Goal: Task Accomplishment & Management: Complete application form

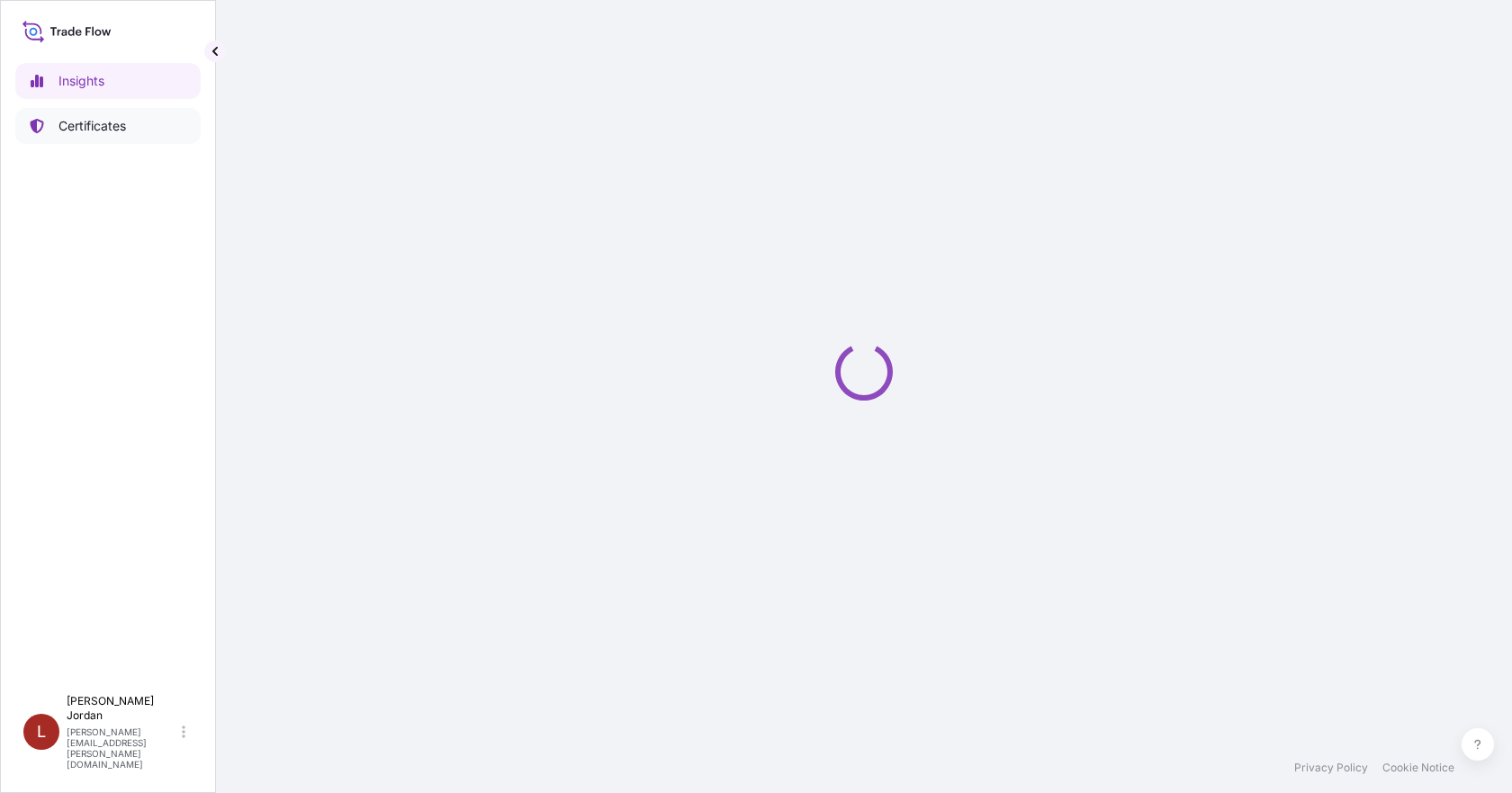
select select "2025"
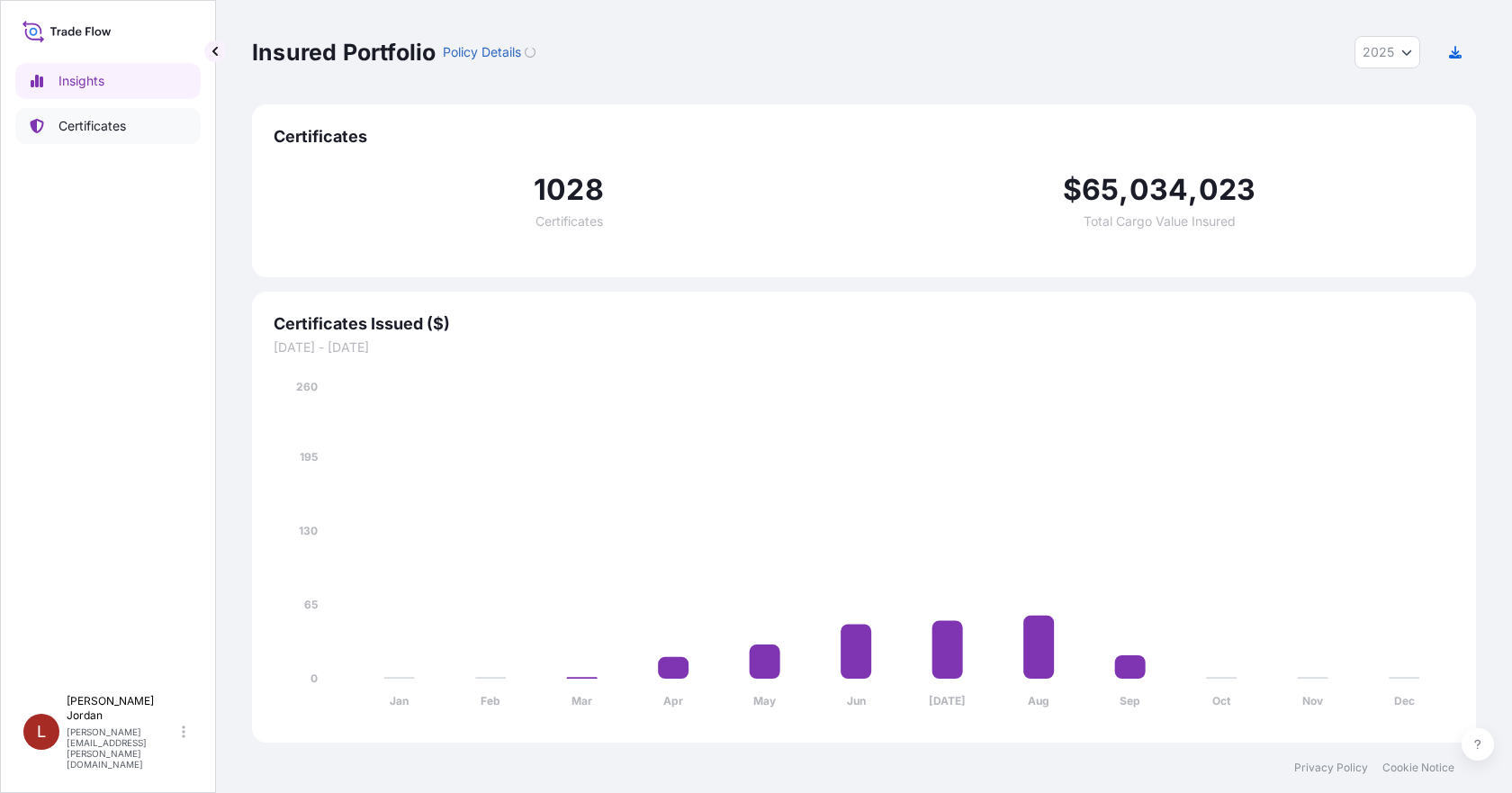
click at [114, 134] on p "Certificates" at bounding box center [92, 126] width 67 height 18
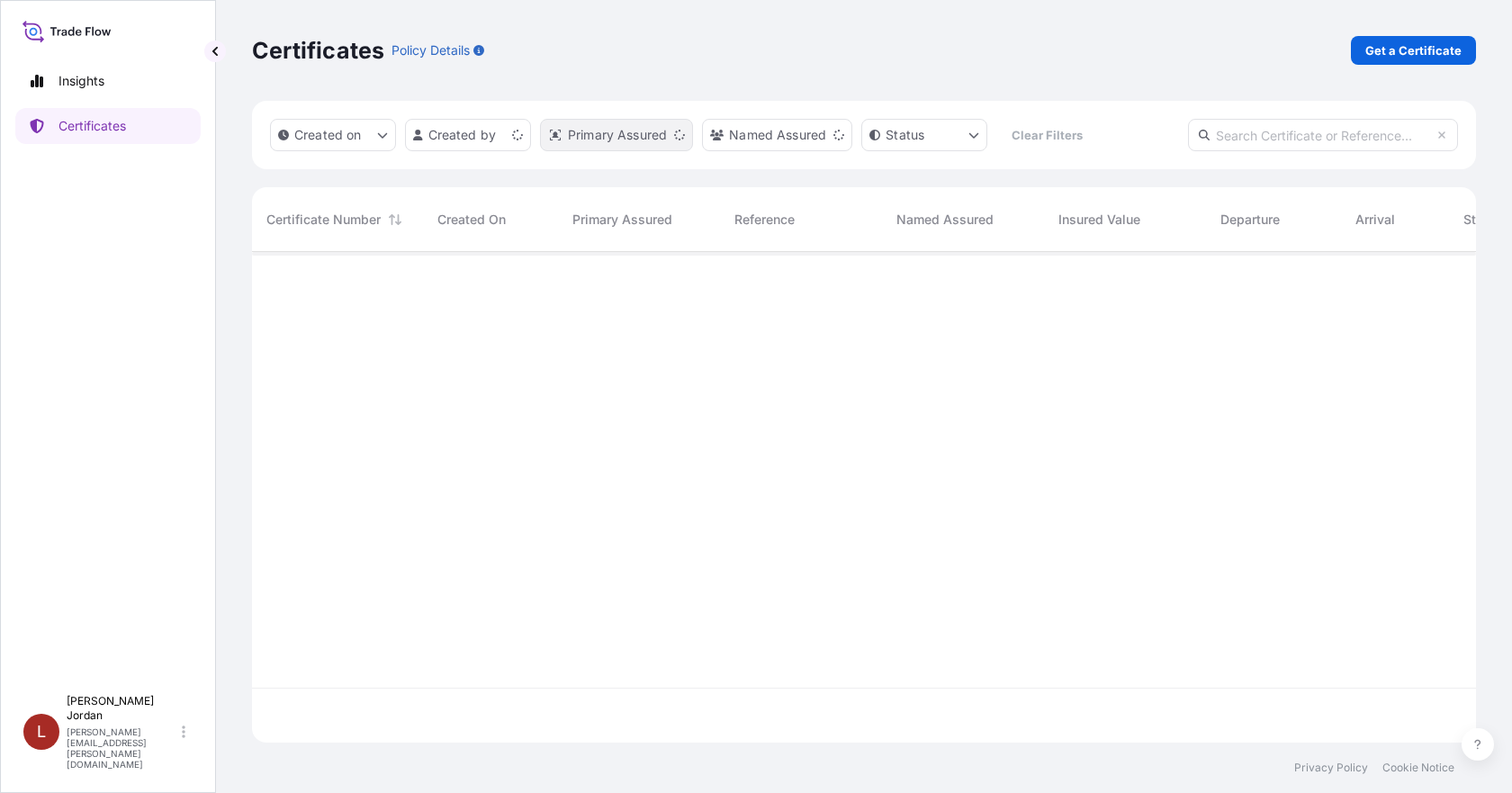
scroll to position [487, 1210]
click at [1388, 52] on p "Get a Certificate" at bounding box center [1413, 50] width 97 height 18
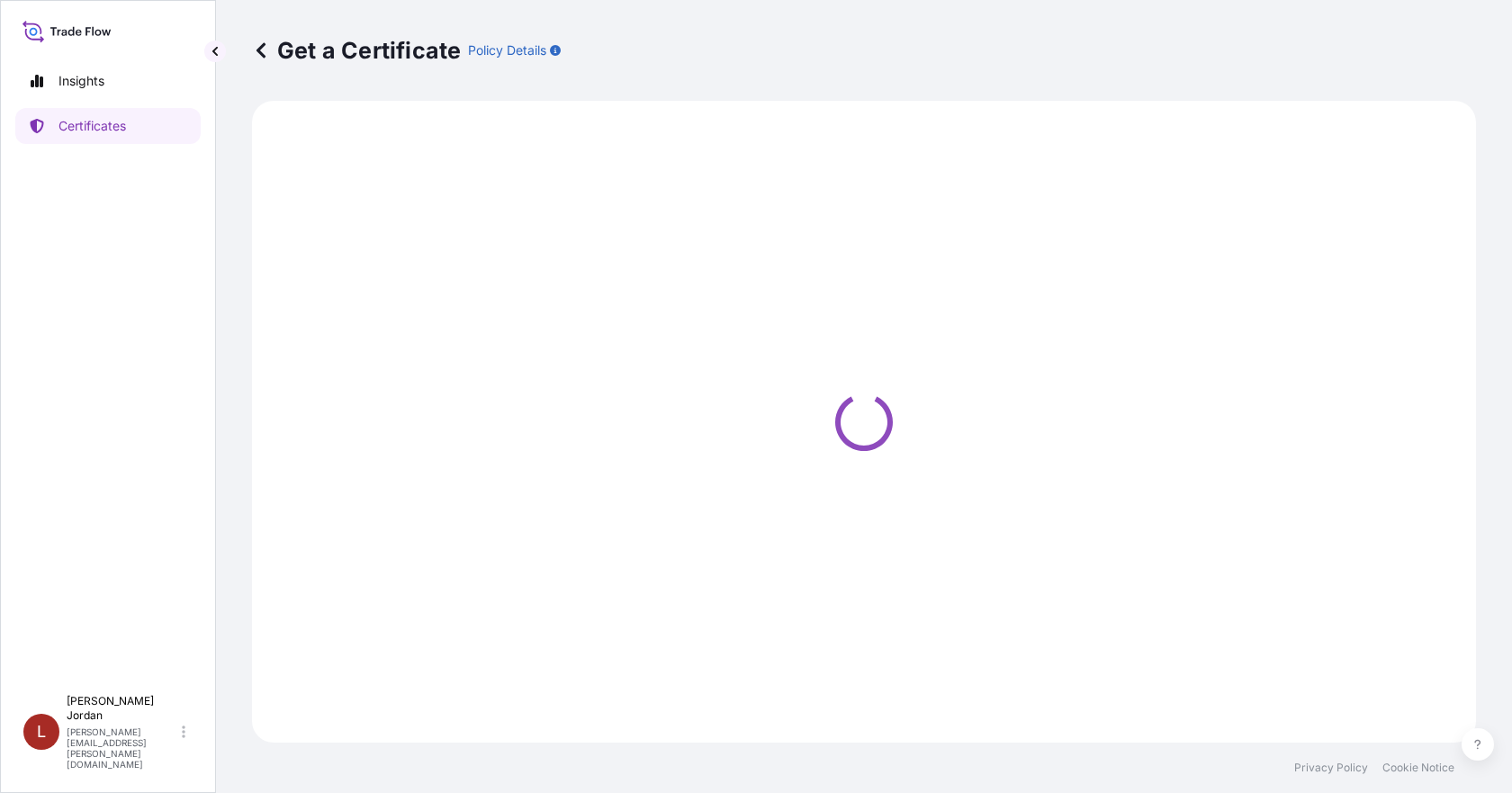
select select "Barge"
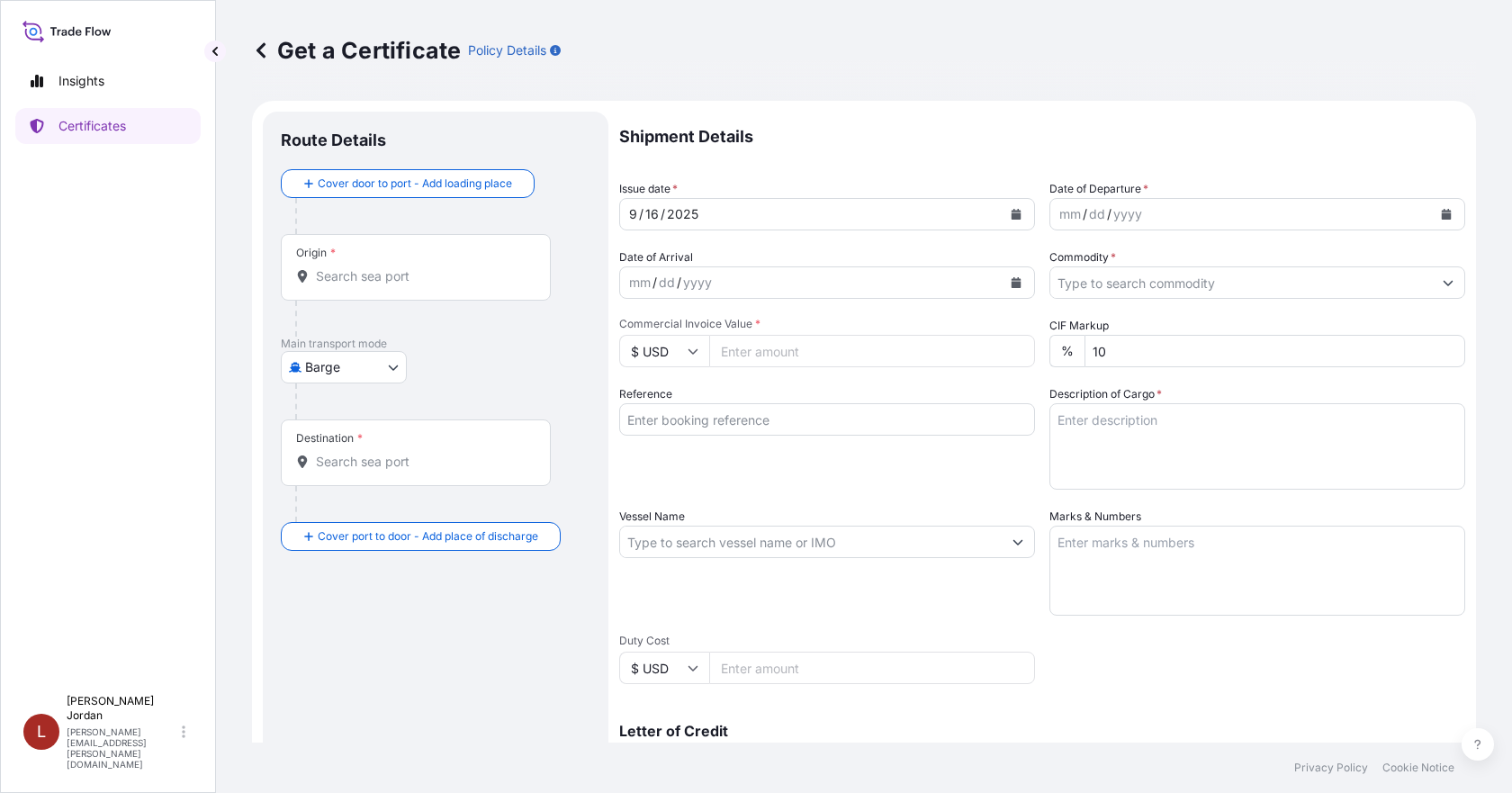
click at [433, 275] on input "Origin *" at bounding box center [421, 277] width 212 height 18
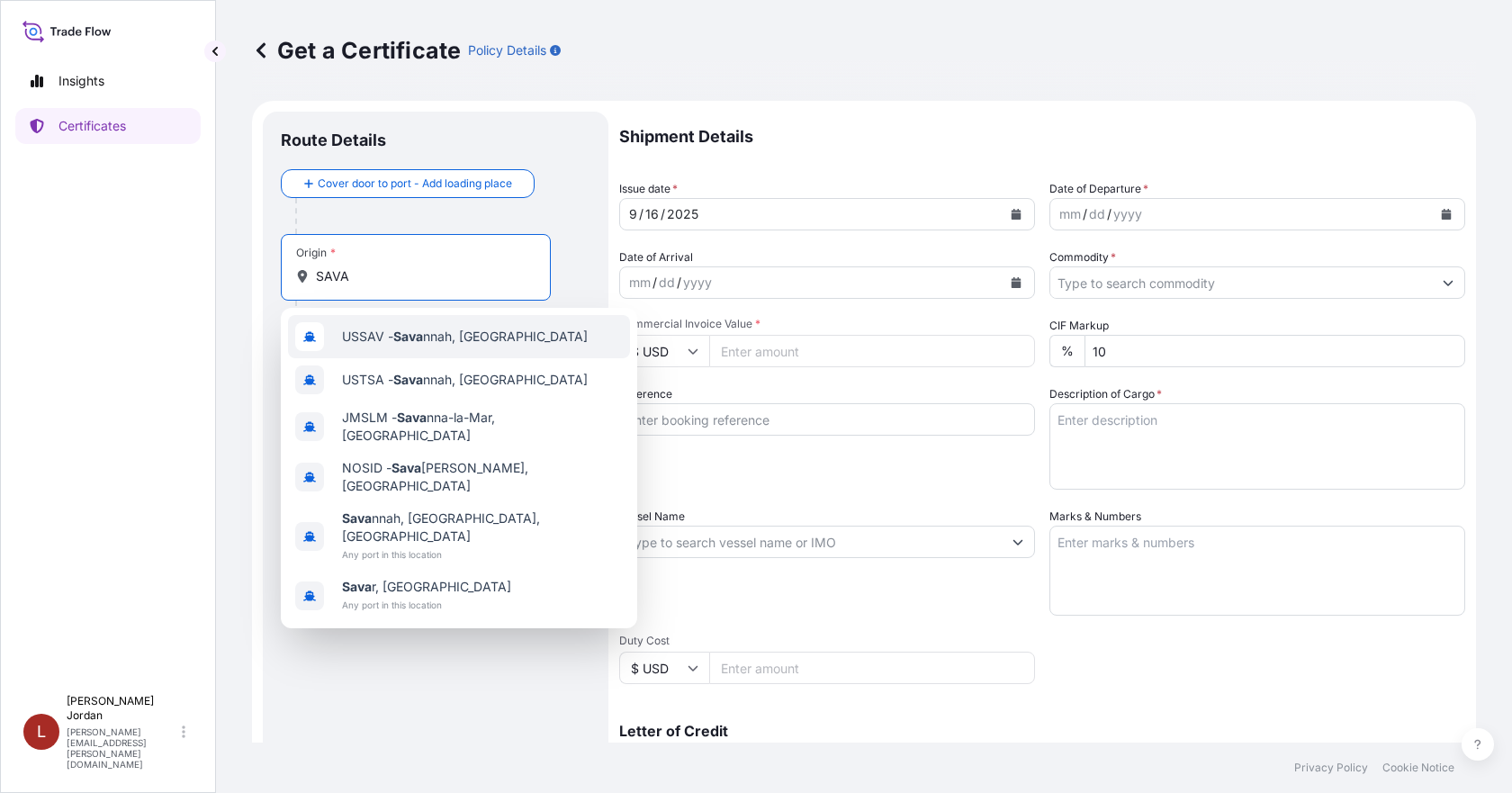
click at [447, 324] on div "USSAV - Sava nnah, United States" at bounding box center [459, 337] width 341 height 43
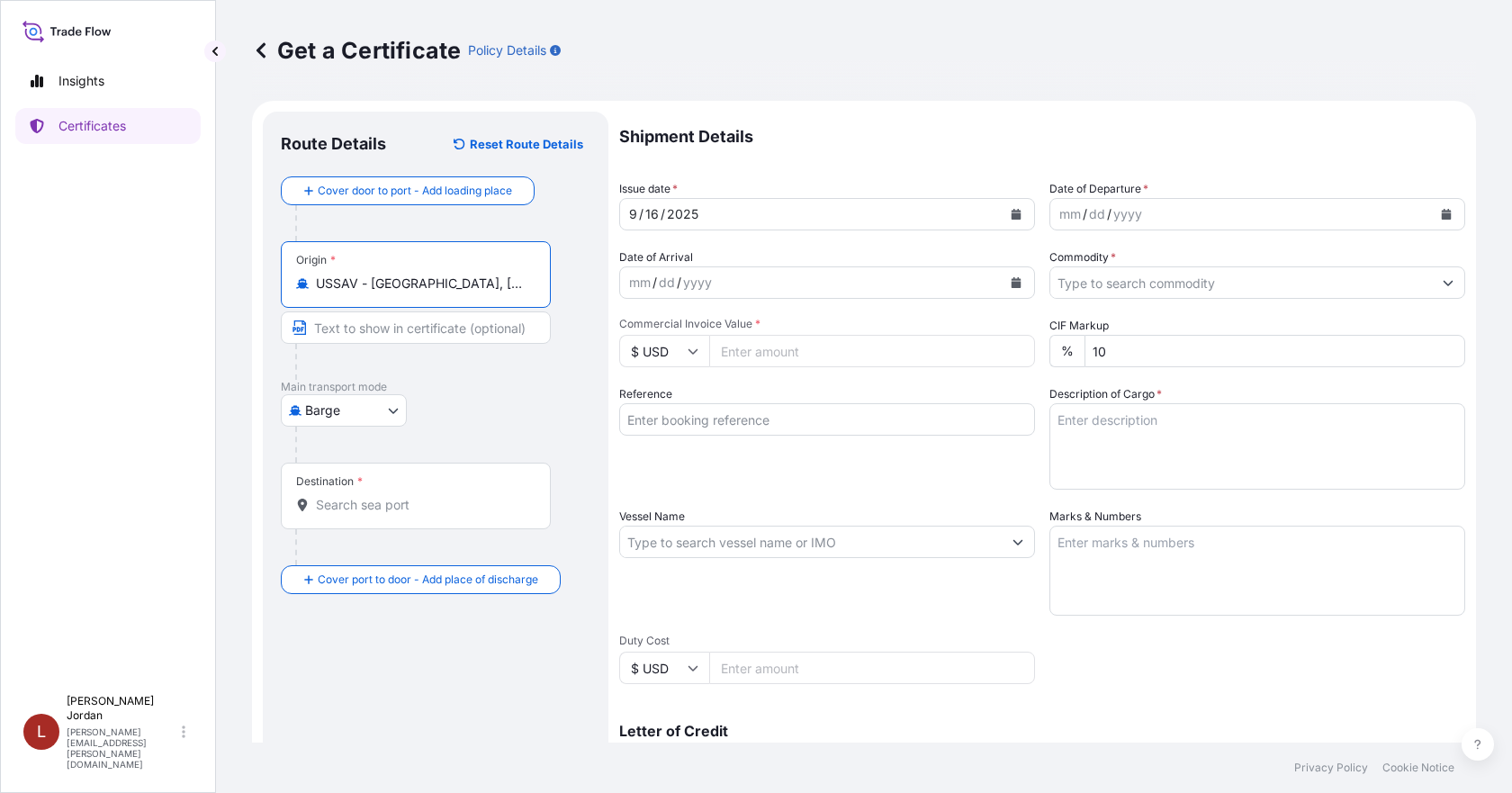
type input "USSAV - Savannah, United States"
click at [448, 483] on div "Destination *" at bounding box center [416, 496] width 270 height 66
click at [448, 496] on input "Destination *" at bounding box center [421, 505] width 212 height 18
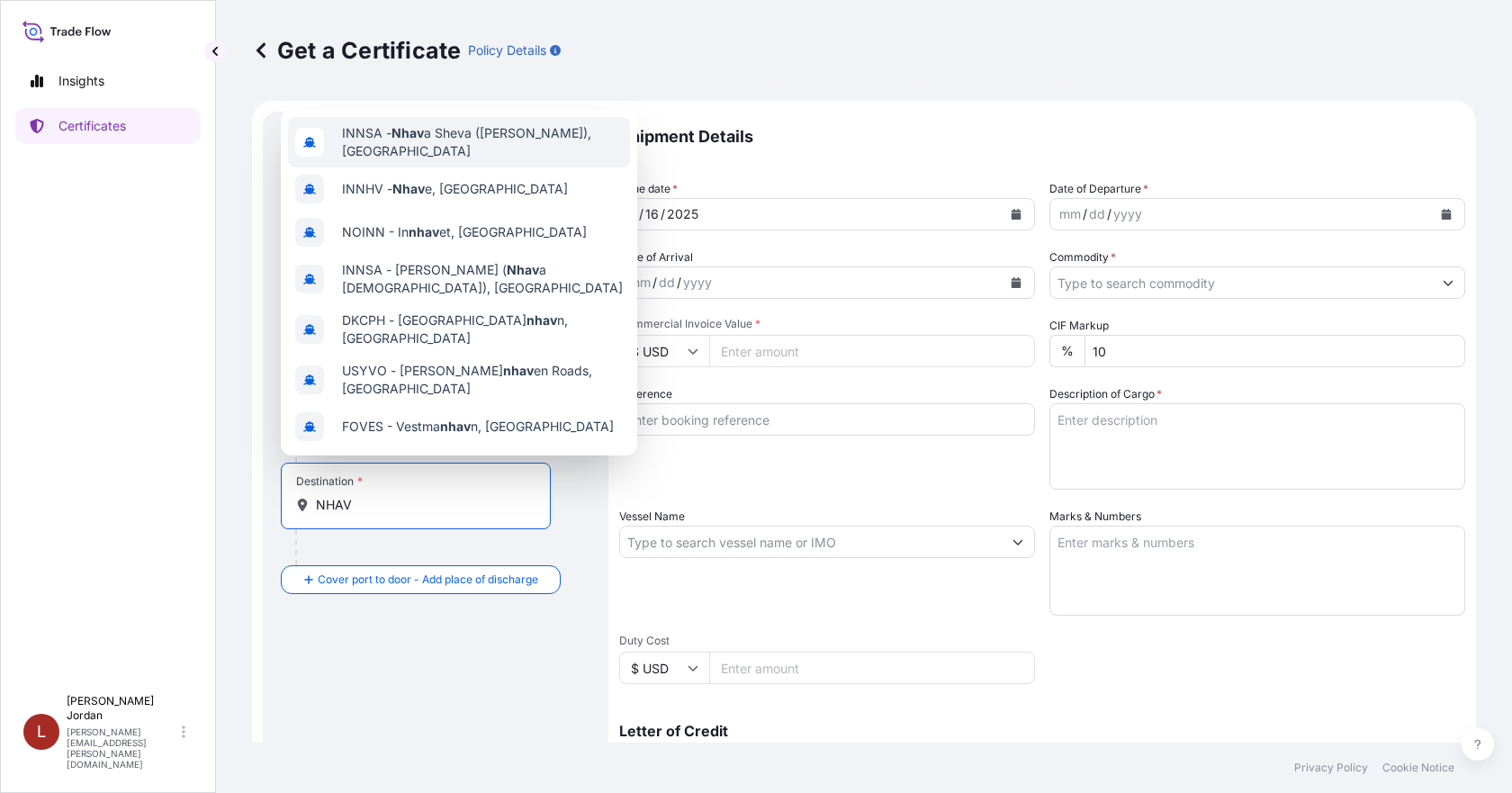
click at [406, 140] on span "INNSA - Nhav a Sheva (Jawaharlal Nehru), India" at bounding box center [482, 142] width 280 height 36
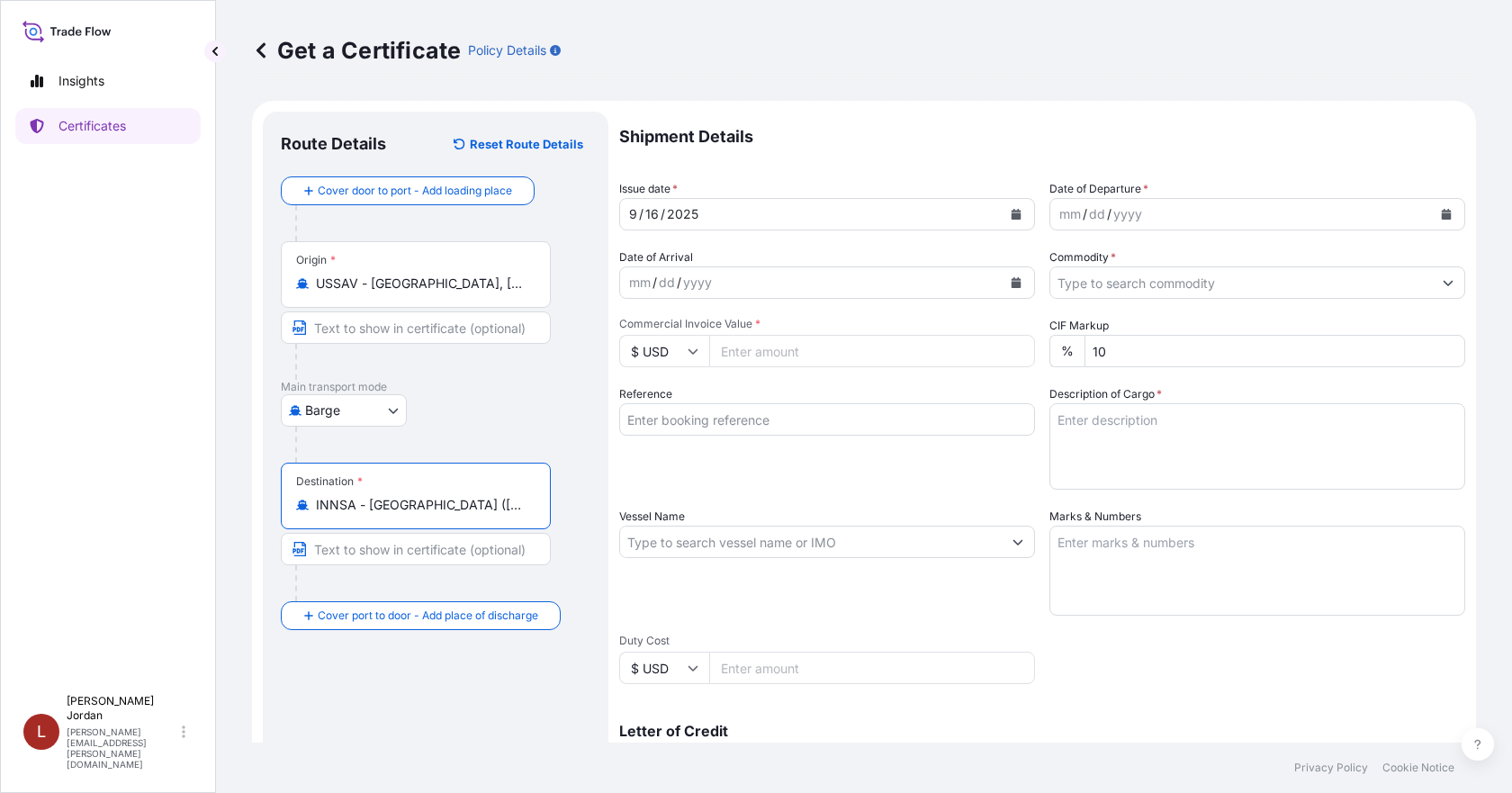
type input "INNSA - Nhava Sheva (Jawaharlal Nehru), India"
click at [1432, 222] on button "Calendar" at bounding box center [1446, 213] width 29 height 29
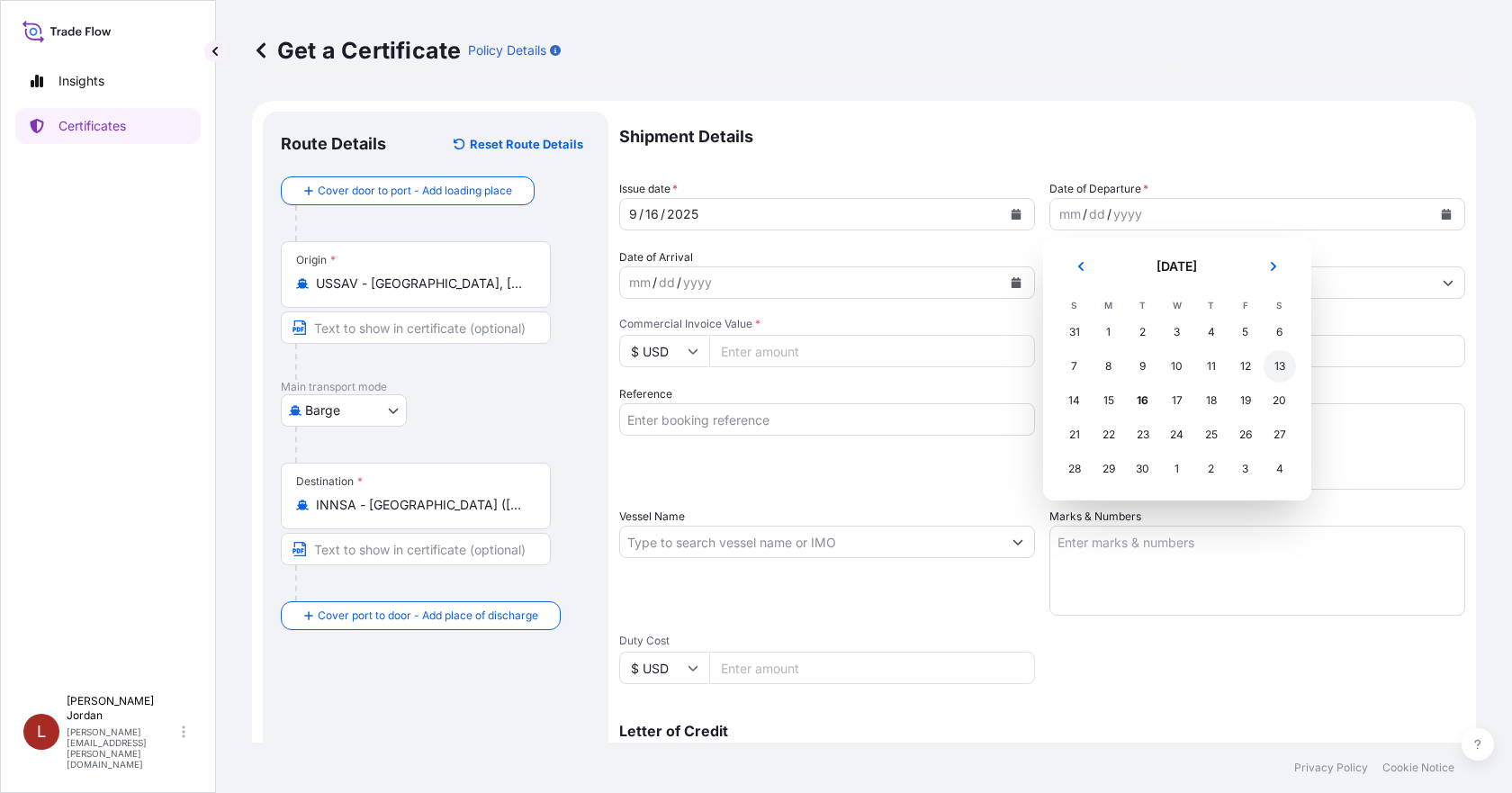
click at [1279, 362] on div "13" at bounding box center [1279, 366] width 33 height 33
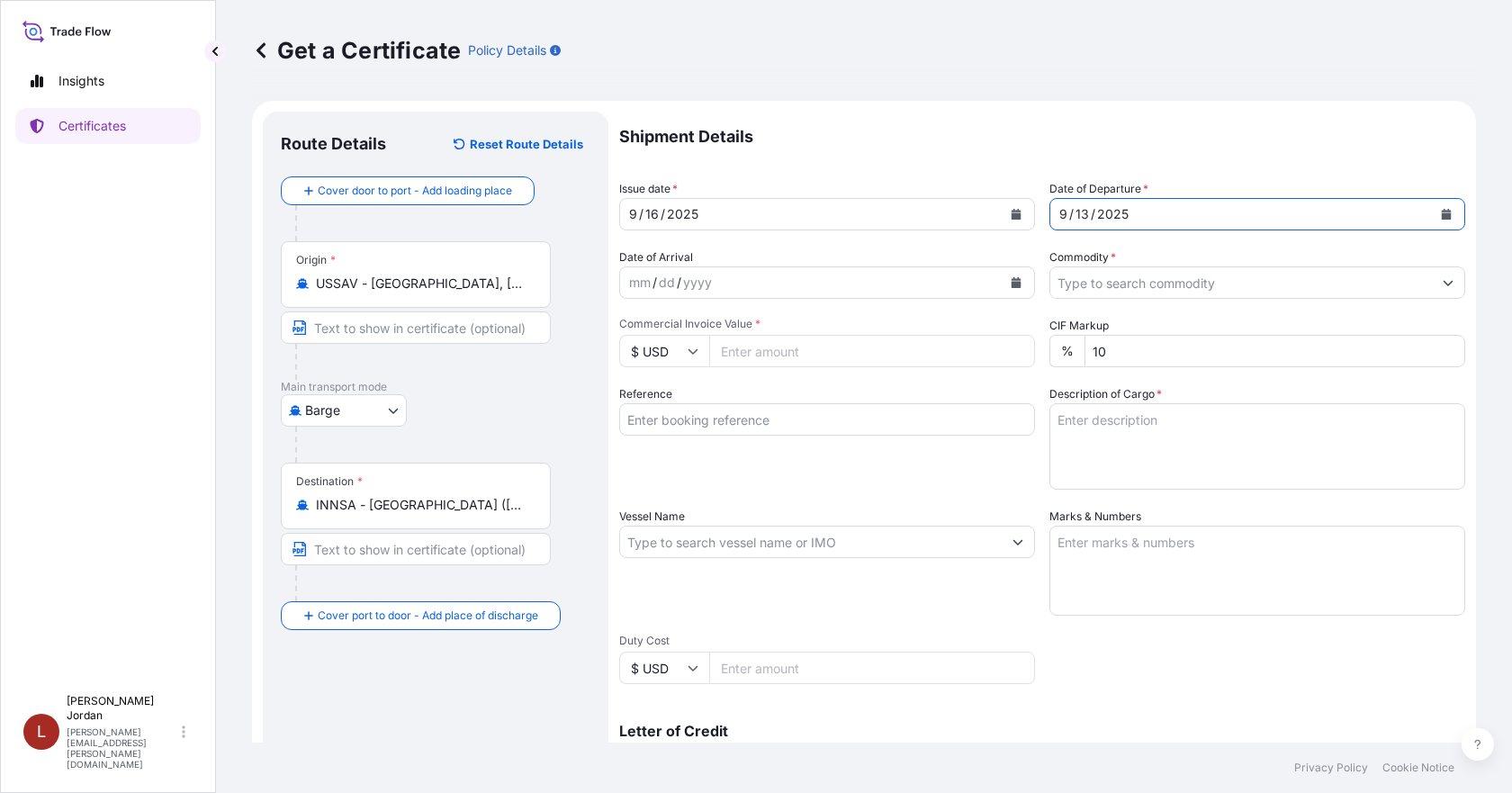
click at [1304, 291] on input "Commodity *" at bounding box center [1241, 282] width 382 height 33
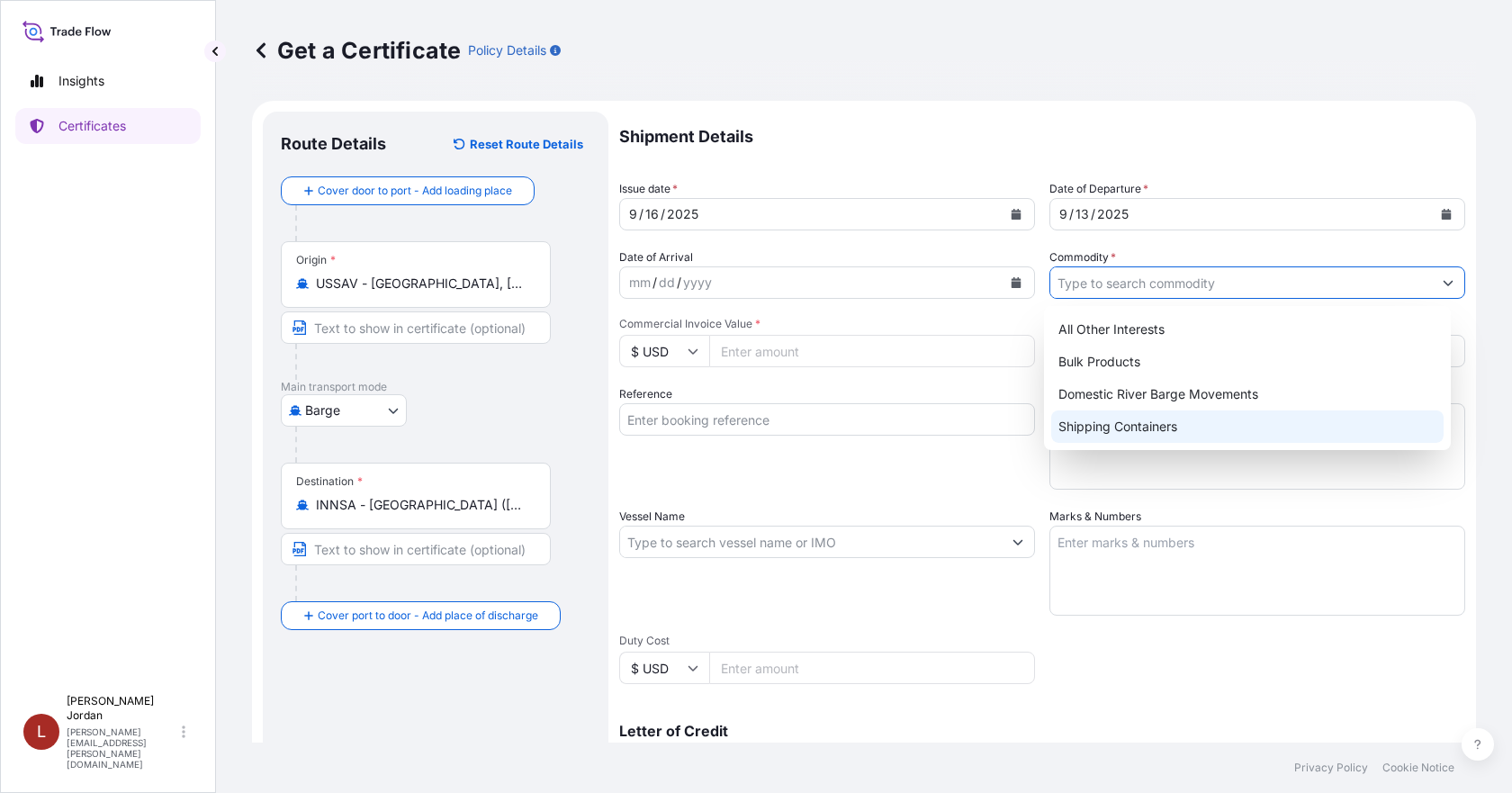
click at [1165, 424] on div "Shipping Containers" at bounding box center [1247, 427] width 393 height 33
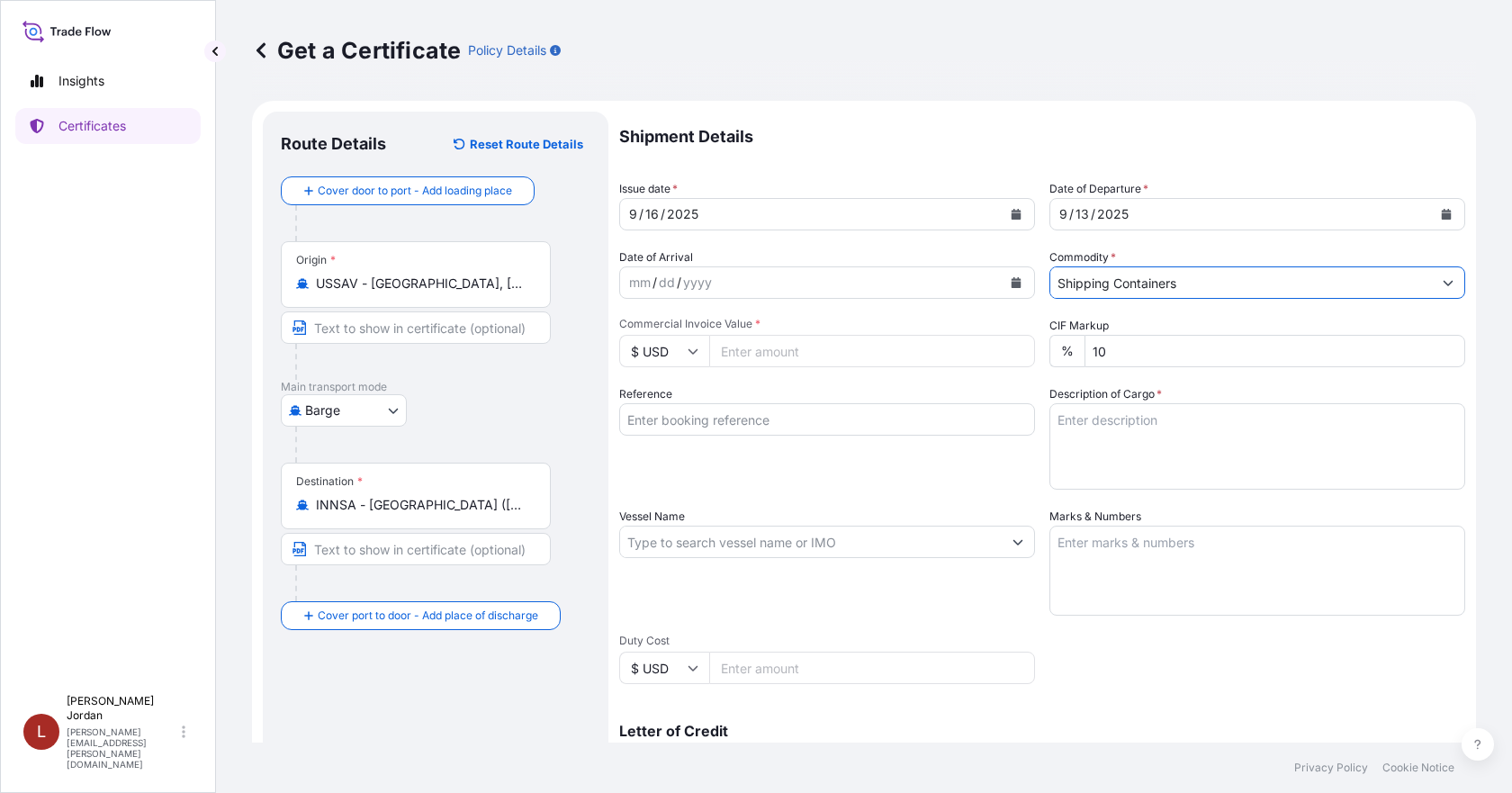
paste input "8 - 1A2 STEEL DRUMS R06350B Not Regulated. Flash Point: 204.00 °C NMFC 50455 CO…"
click at [1235, 279] on input "Shipping Containers8 - 1A2 STEEL DRUMS R06350B Not Regulated. Flash Point: 204.…" at bounding box center [1241, 282] width 382 height 33
click at [1432, 283] on button "Show suggestions" at bounding box center [1448, 282] width 33 height 33
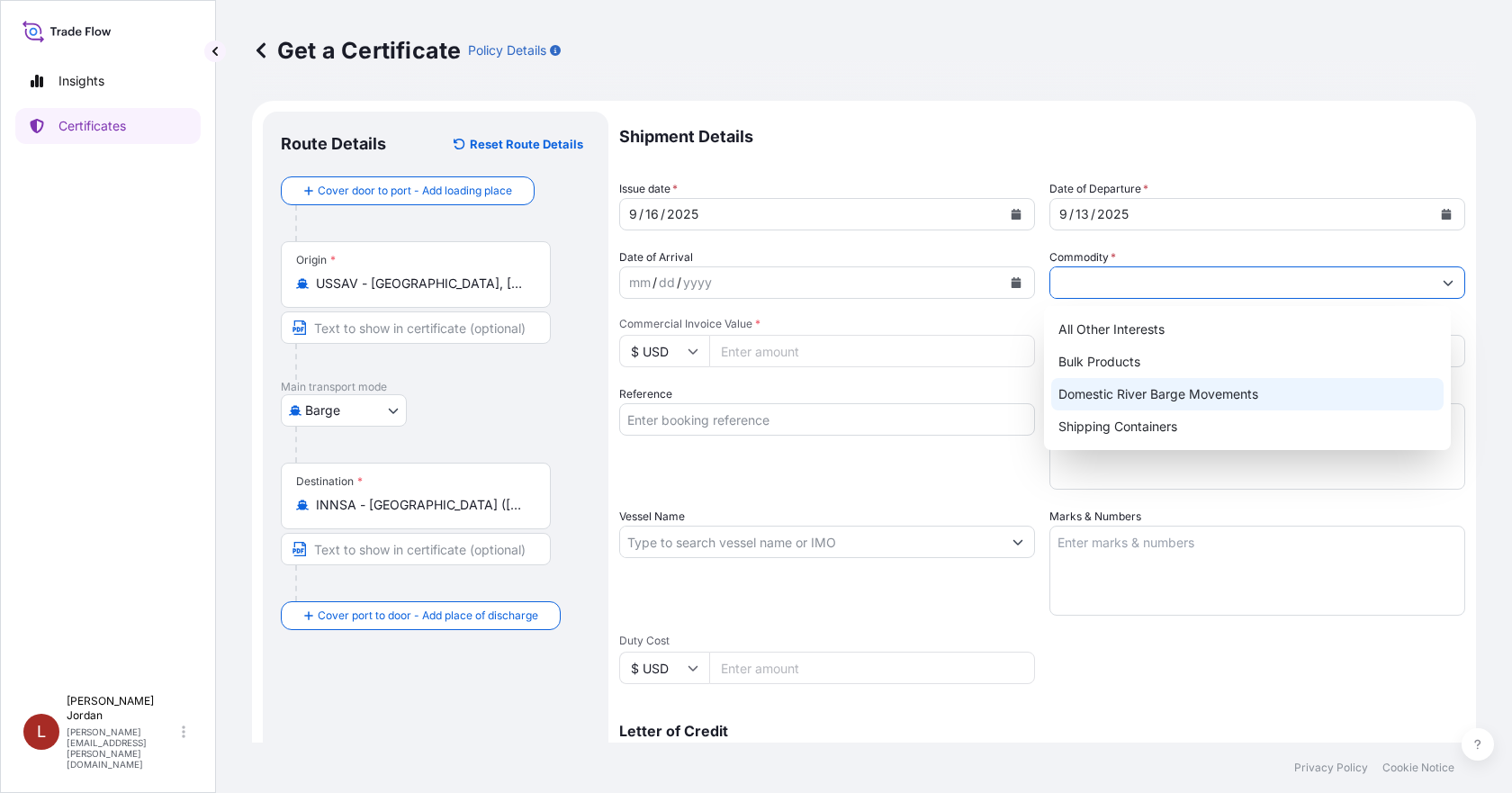
click at [1179, 421] on div "Shipping Containers" at bounding box center [1247, 427] width 393 height 33
type input "Shipping Containers"
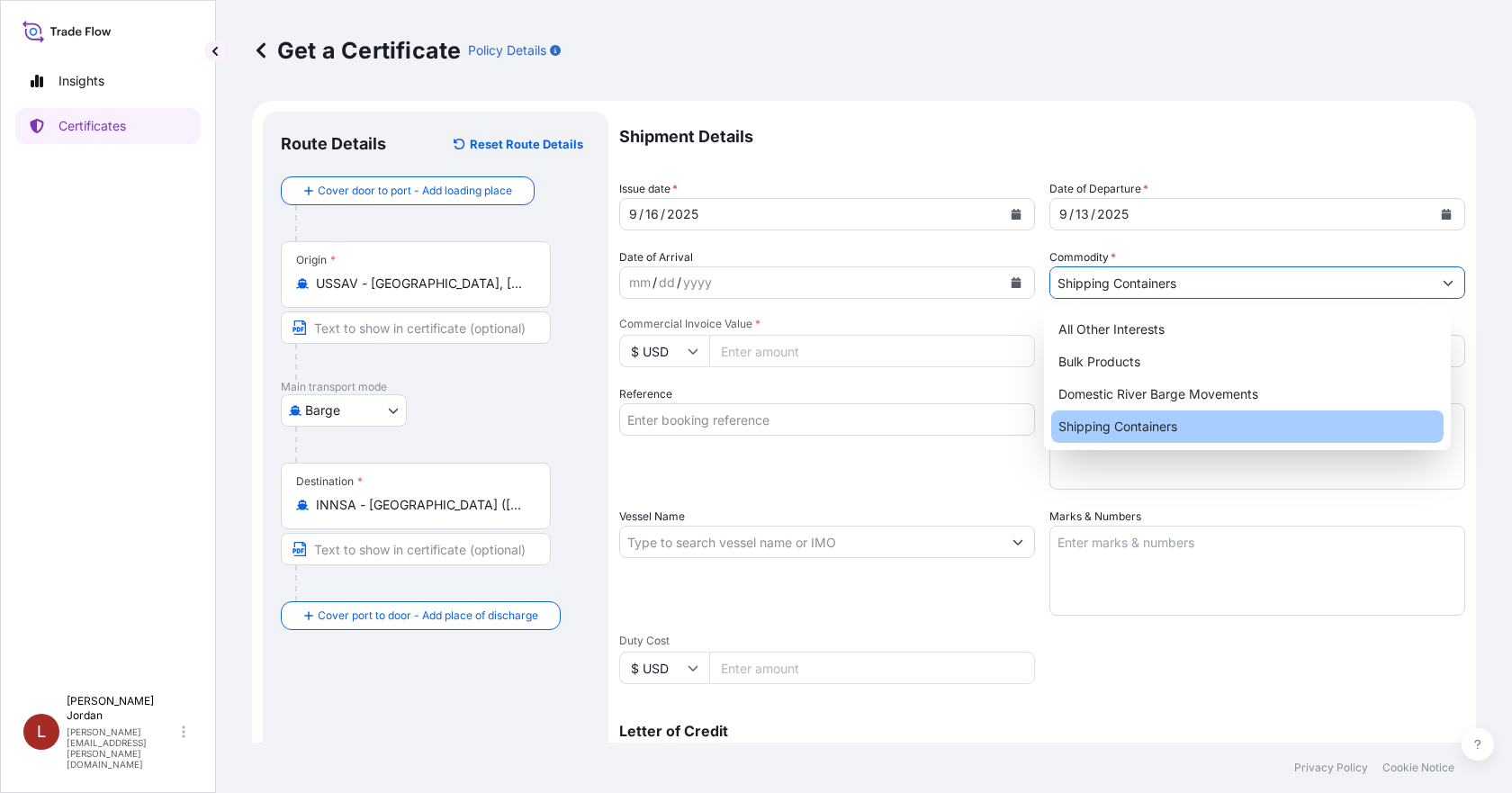
scroll to position [0, 0]
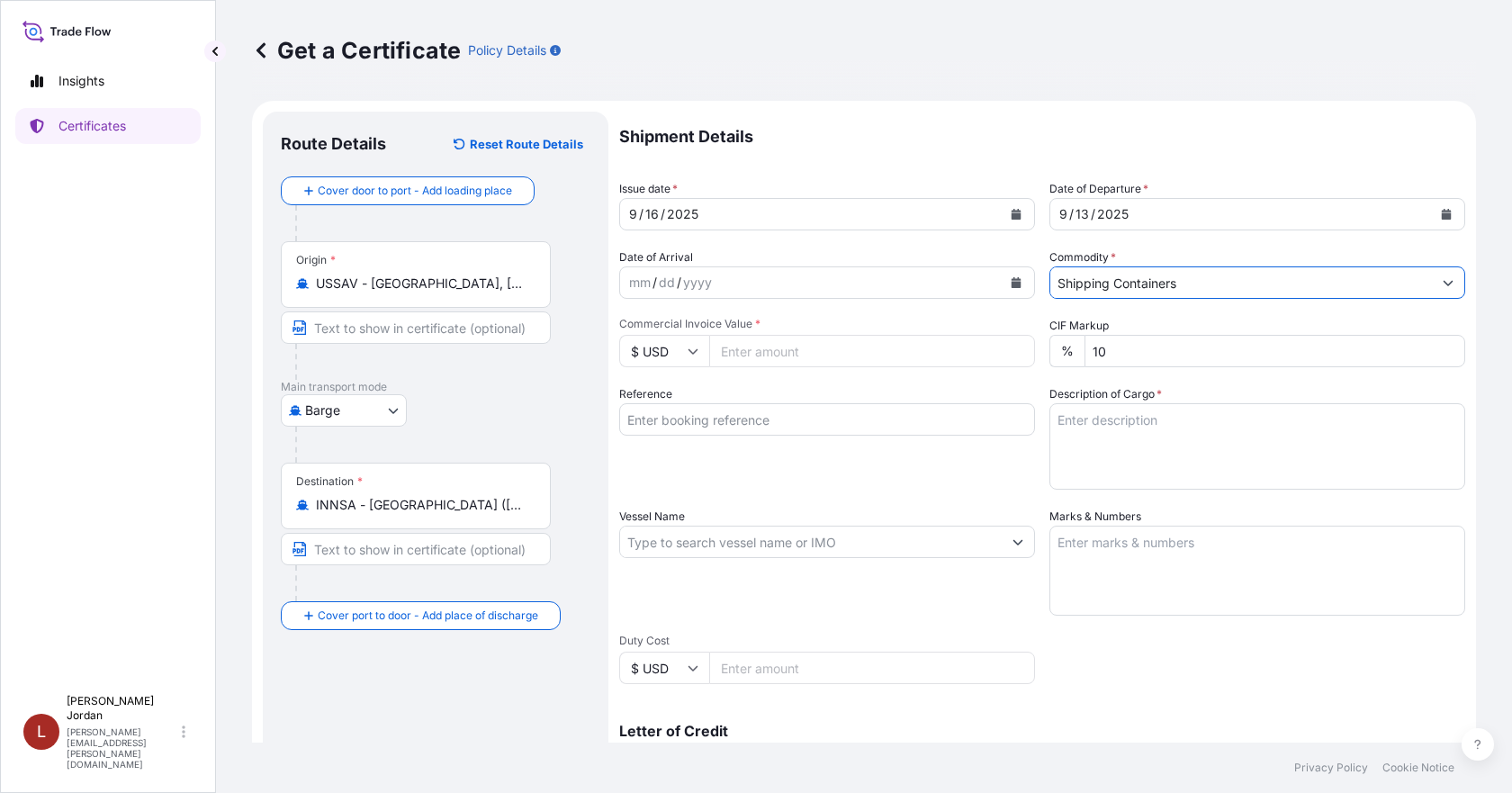
click at [1128, 484] on textarea "Description of Cargo *" at bounding box center [1256, 446] width 416 height 87
paste textarea "8 - 1A2 STEEL DRUMS R06350B Not Regulated. Flash Point: 204.00 °C NMFC 50455 CO…"
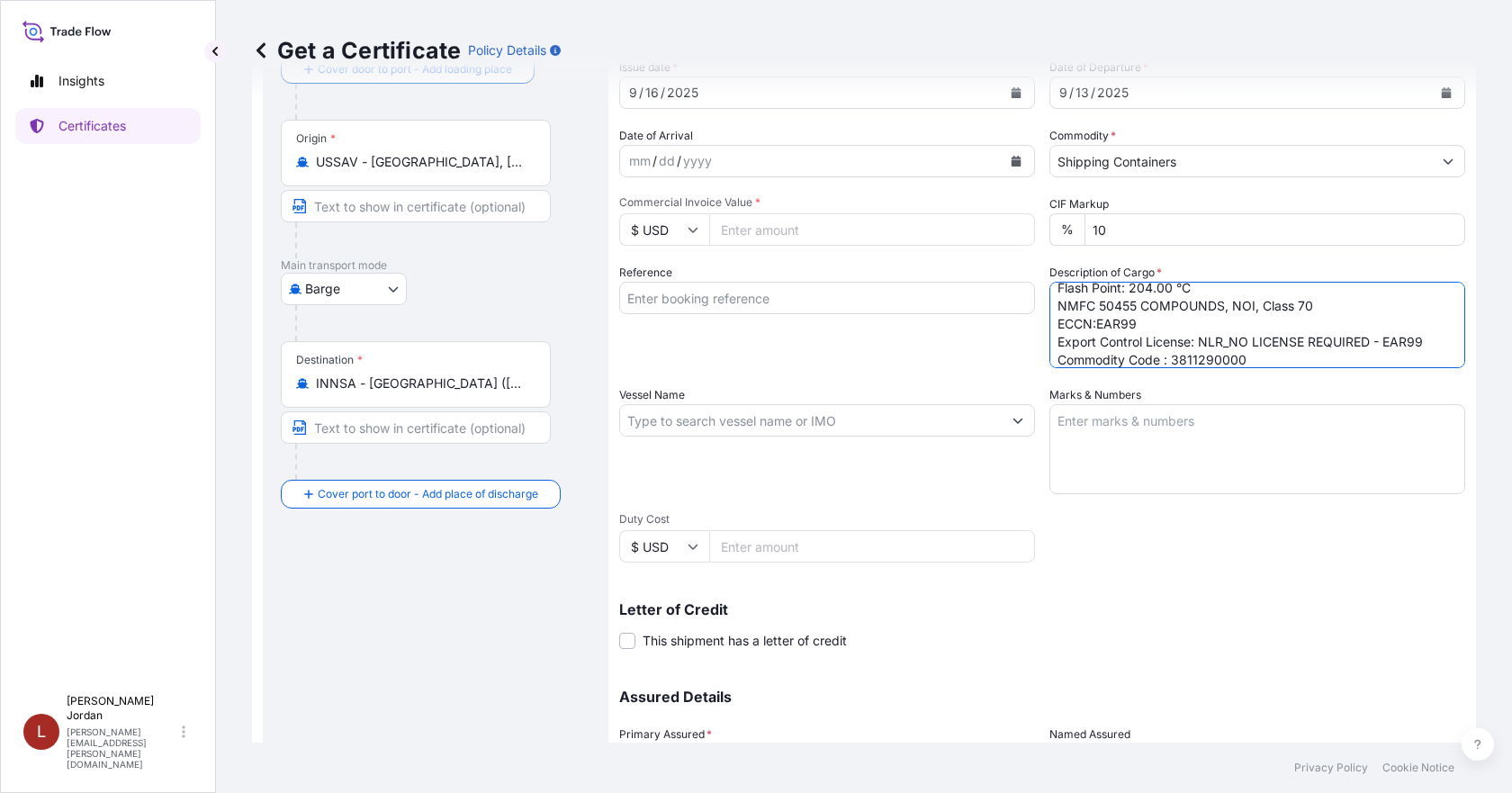
scroll to position [90, 0]
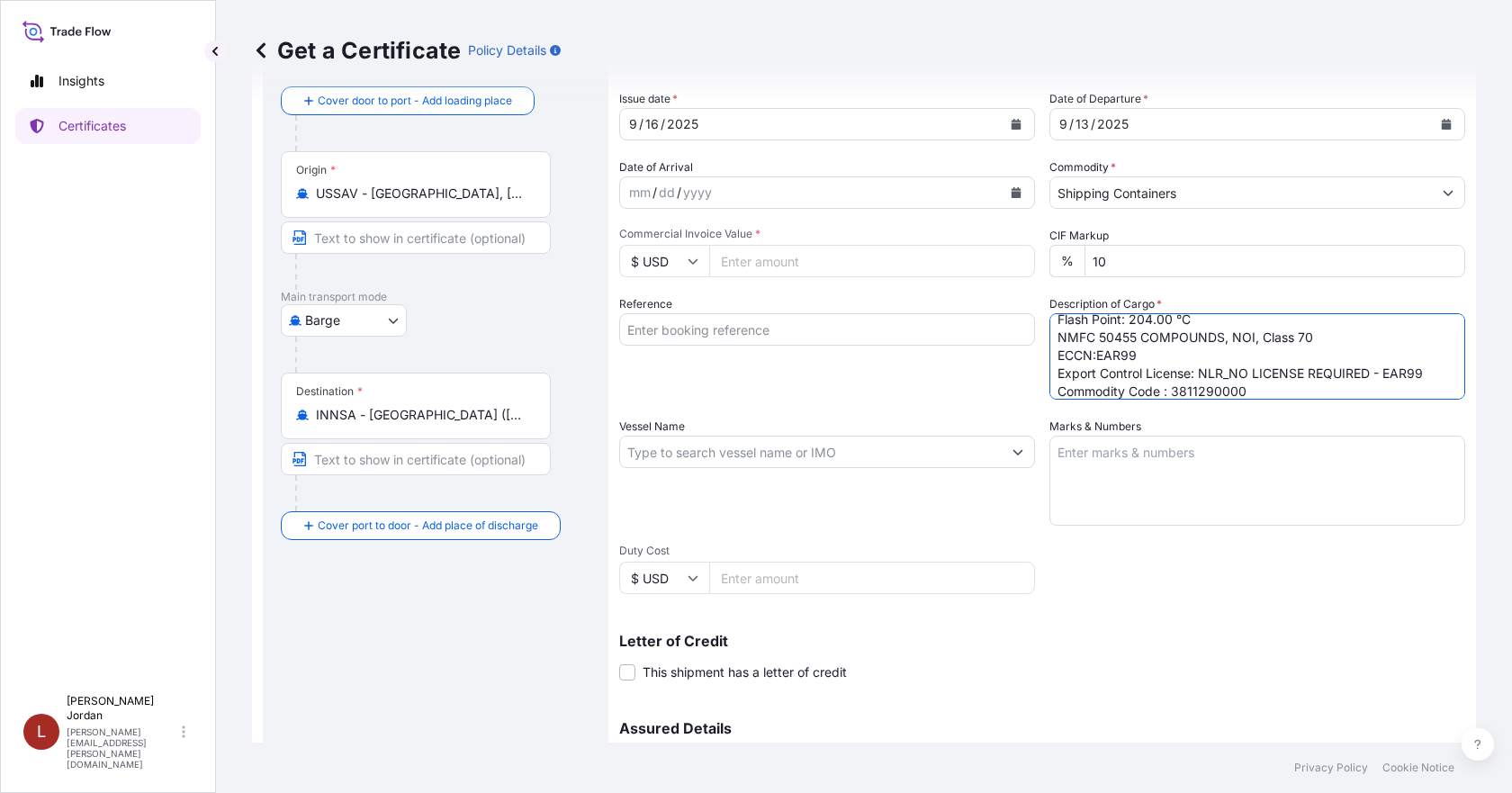
type textarea "8 - 1A2 STEEL DRUMS R06350B Not Regulated. Flash Point: 204.00 °C NMFC 50455 CO…"
click at [717, 320] on input "Reference" at bounding box center [826, 329] width 416 height 33
paste input "80000110353"
type input "80000110353"
click at [805, 261] on input "Commercial Invoice Value *" at bounding box center [872, 261] width 326 height 33
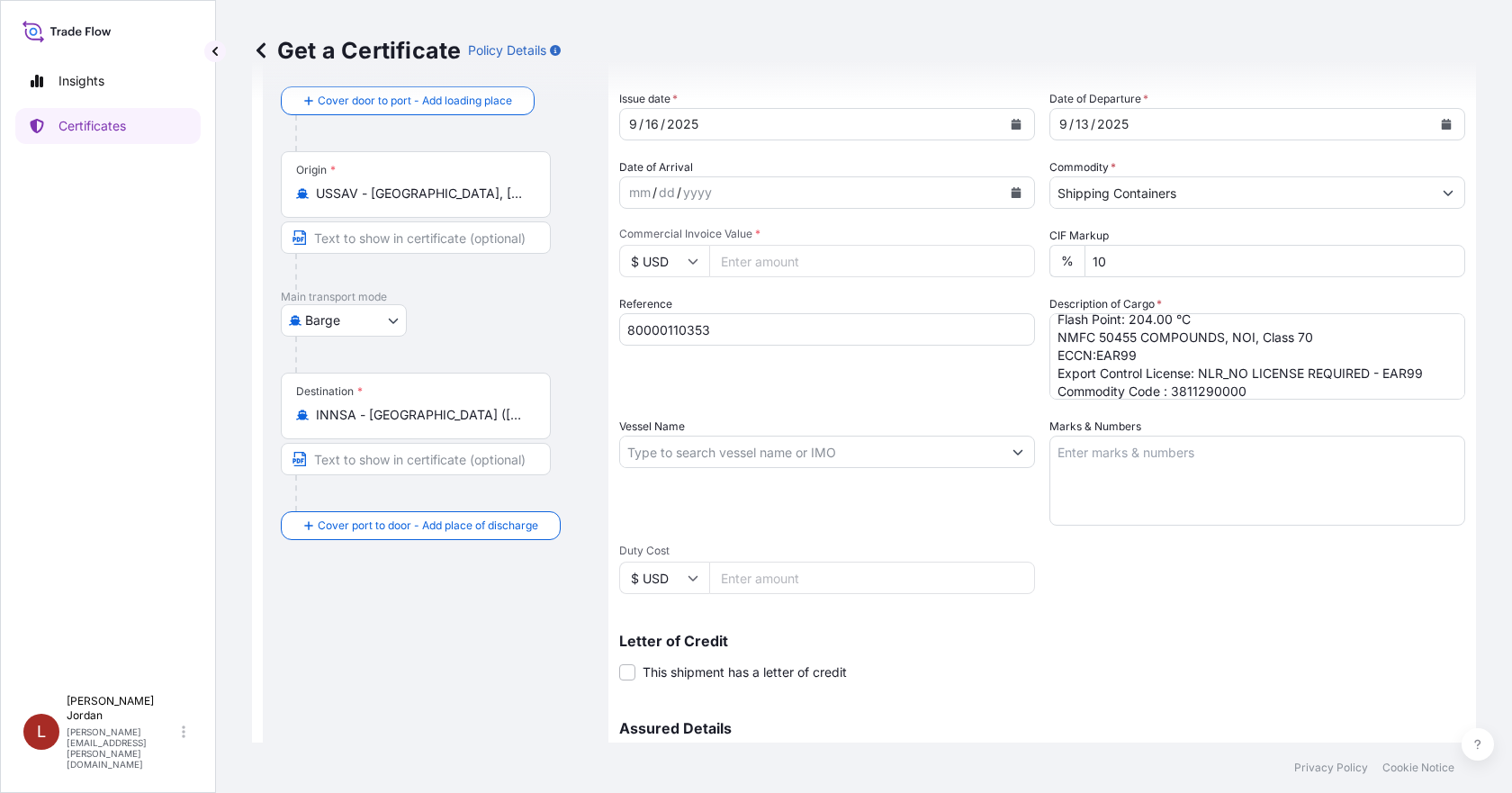
paste input "19733.47"
type input "19733.47"
click at [817, 295] on div "Shipment Details Issue date * 9 / 16 / 2025 Date of Departure * 9 / 13 / 2025 D…" at bounding box center [1041, 450] width 846 height 858
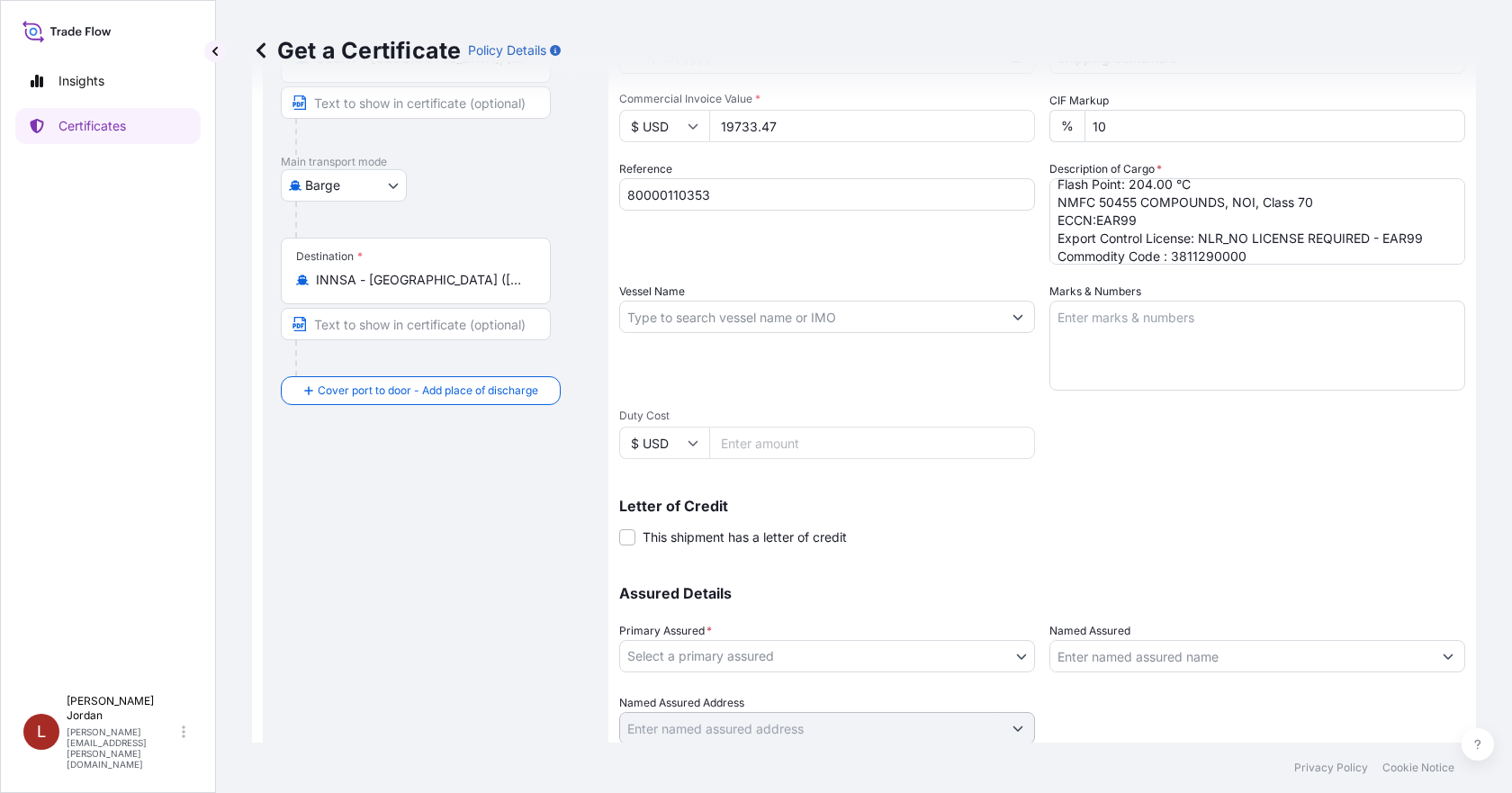
scroll to position [271, 0]
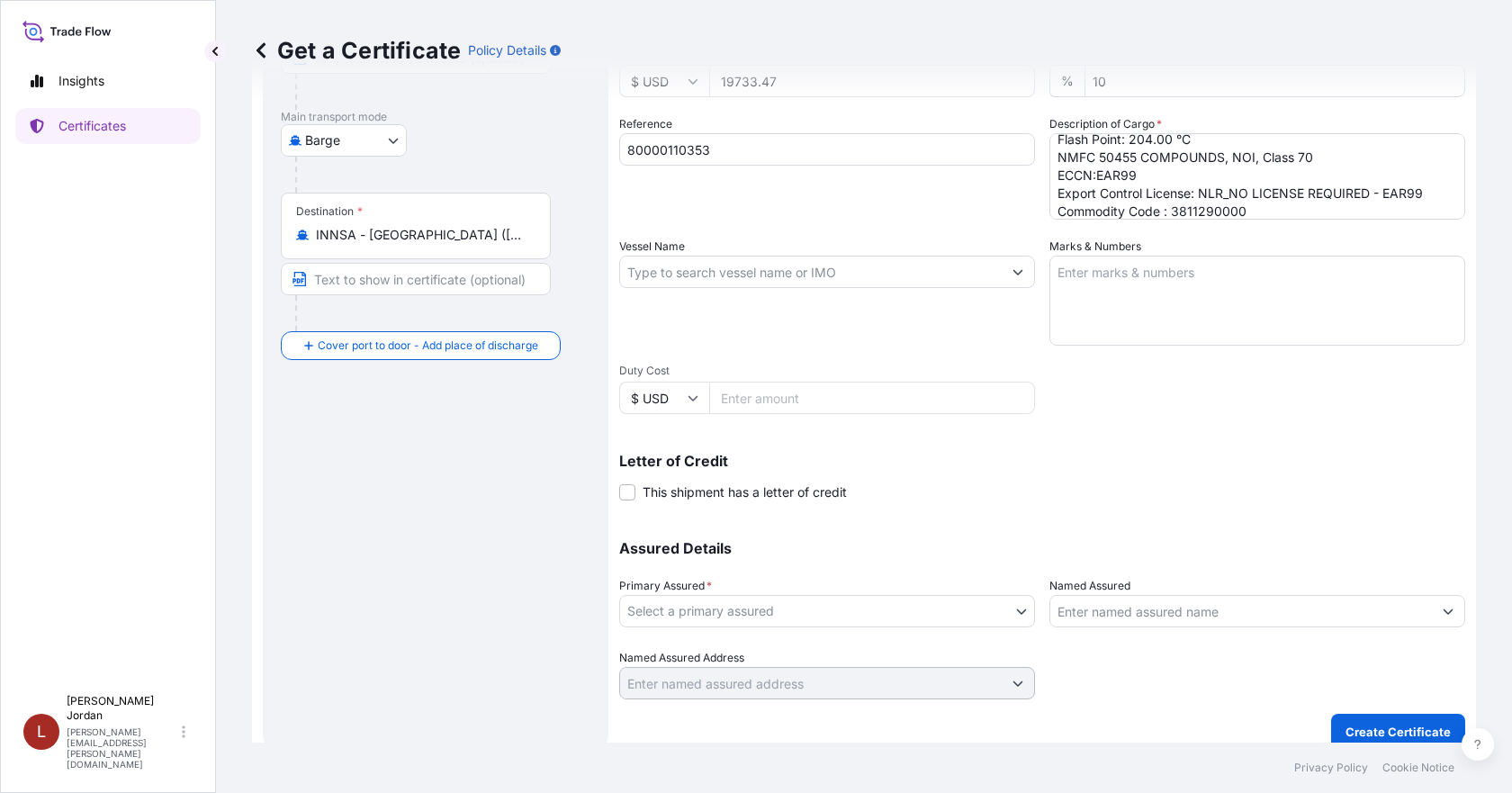
click at [937, 617] on body "Insights Certificates L Lanice Jordan lanice.jordan@shipuwl.com Get a Certifica…" at bounding box center [756, 396] width 1512 height 793
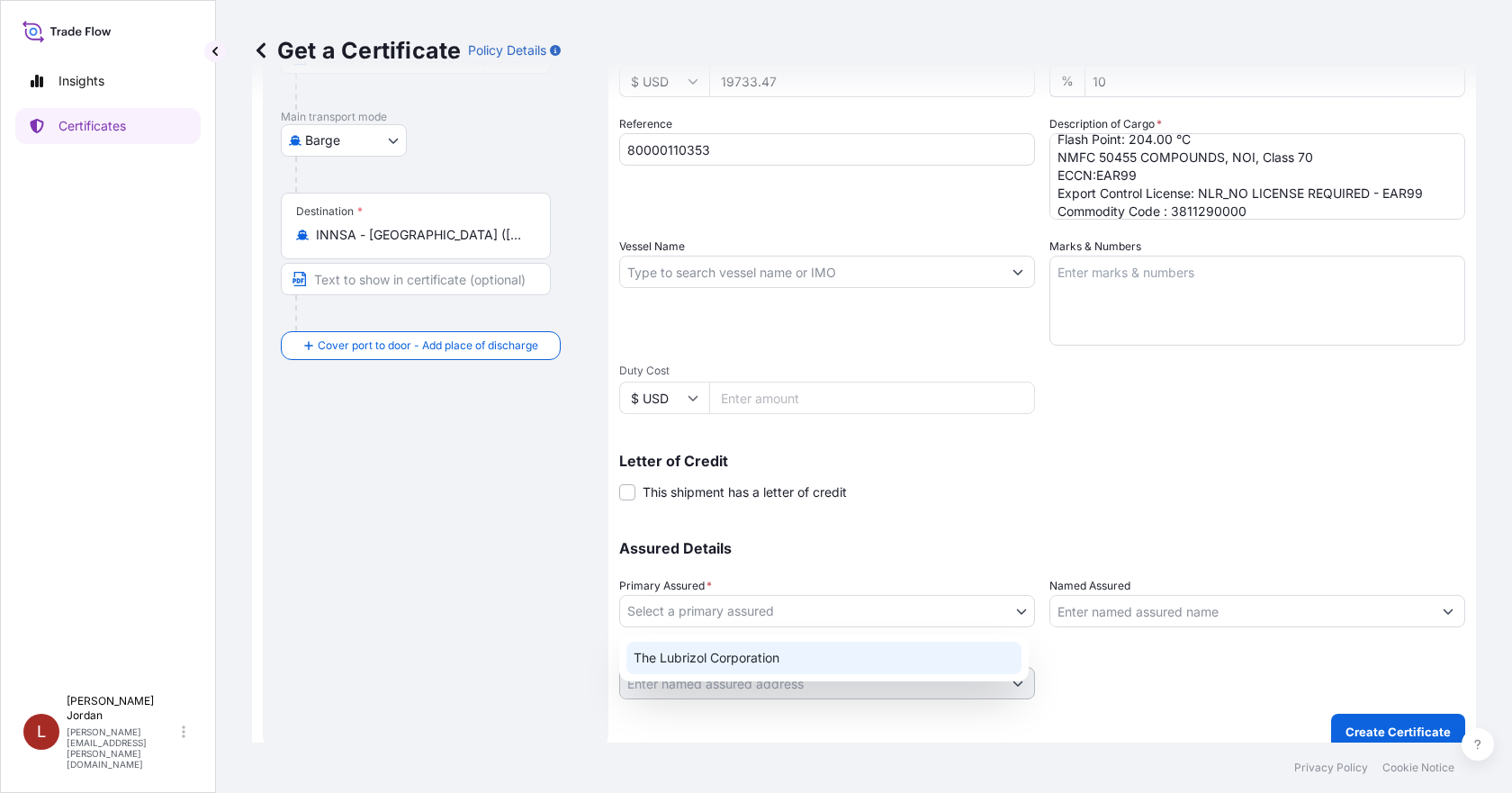
click at [885, 653] on div "The Lubrizol Corporation" at bounding box center [824, 658] width 395 height 33
select select "31566"
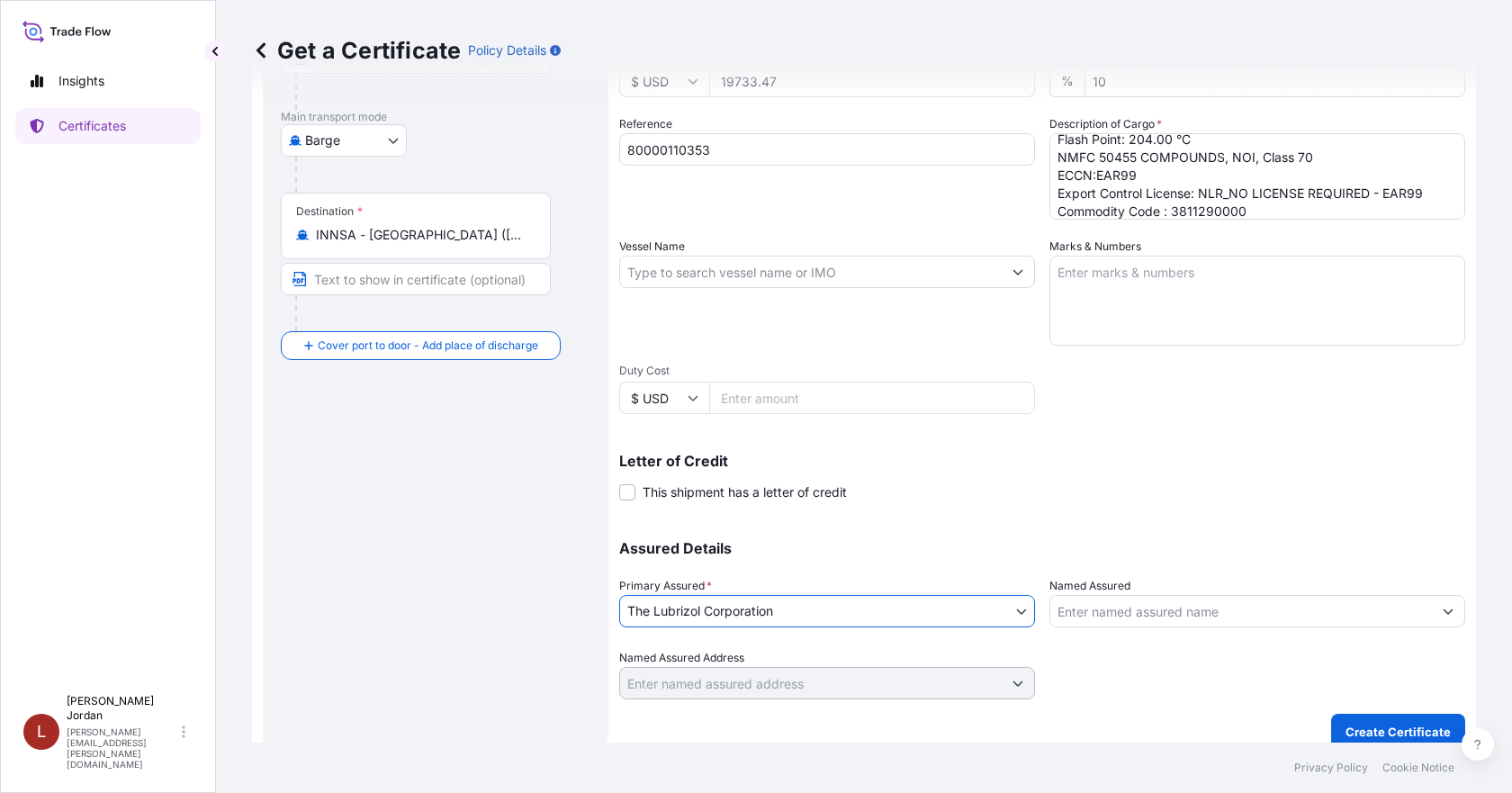
click at [1106, 612] on input "Named Assured" at bounding box center [1241, 611] width 382 height 33
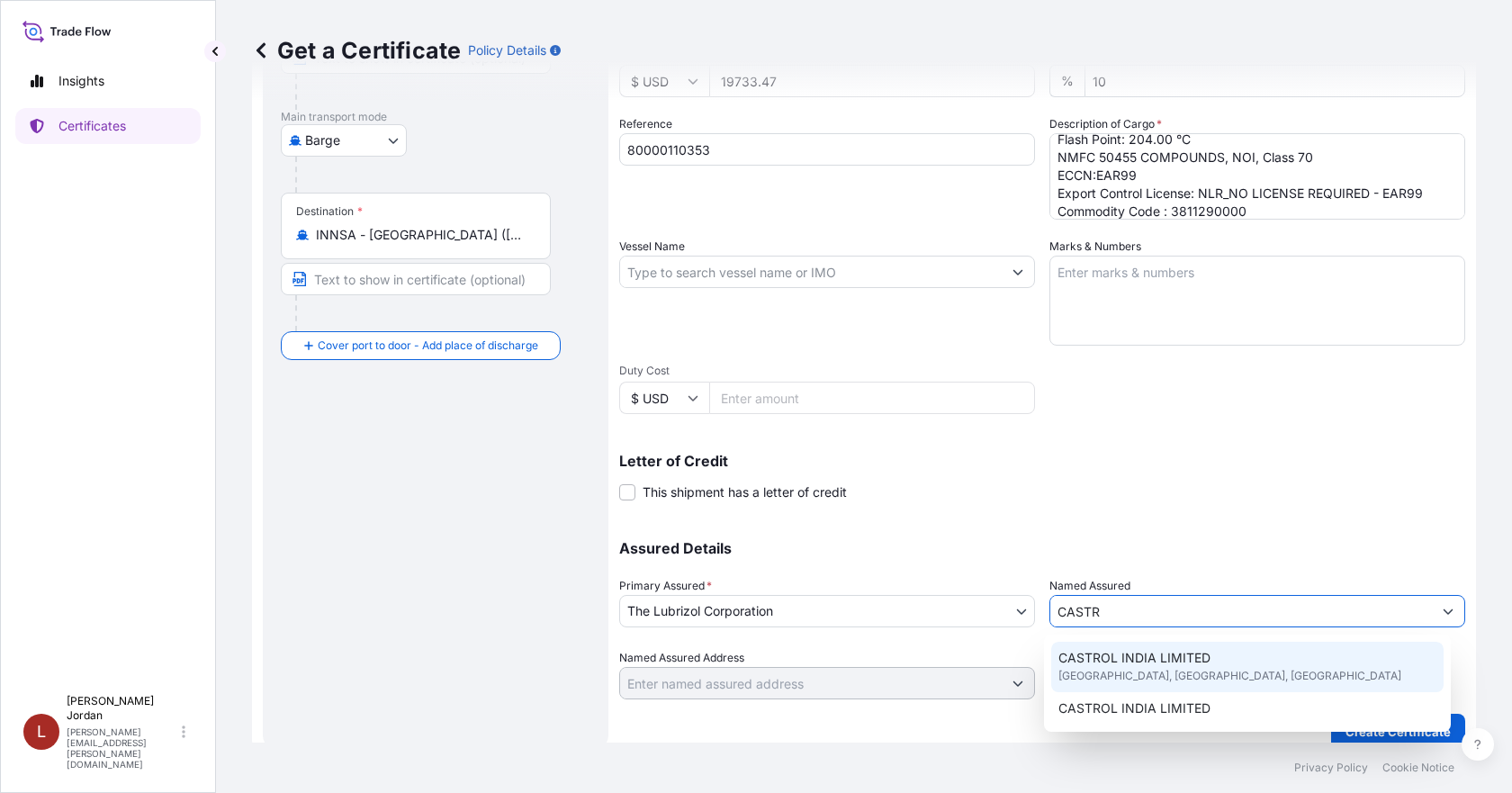
click at [1209, 665] on div "CASTROL INDIA LIMITED TECHNOPOLIS KNOWLEDGE PARK, MUMBAI, INDIA" at bounding box center [1247, 667] width 393 height 50
type input "CASTROL INDIA LIMITED"
type input "TECHNOPOLIS KNOWLEDGE PARK"
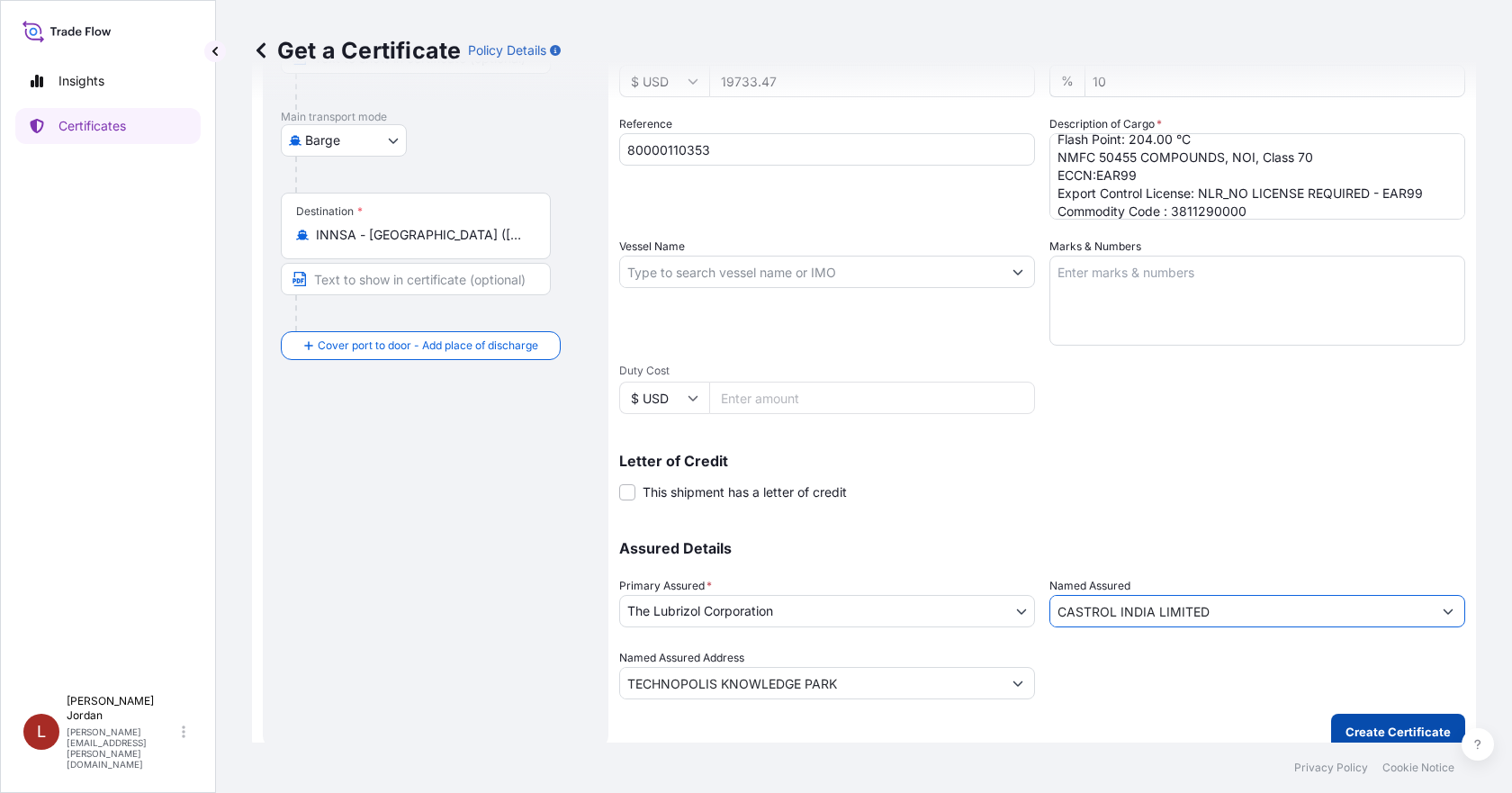
type input "CASTROL INDIA LIMITED"
click at [1373, 727] on p "Create Certificate" at bounding box center [1398, 732] width 106 height 18
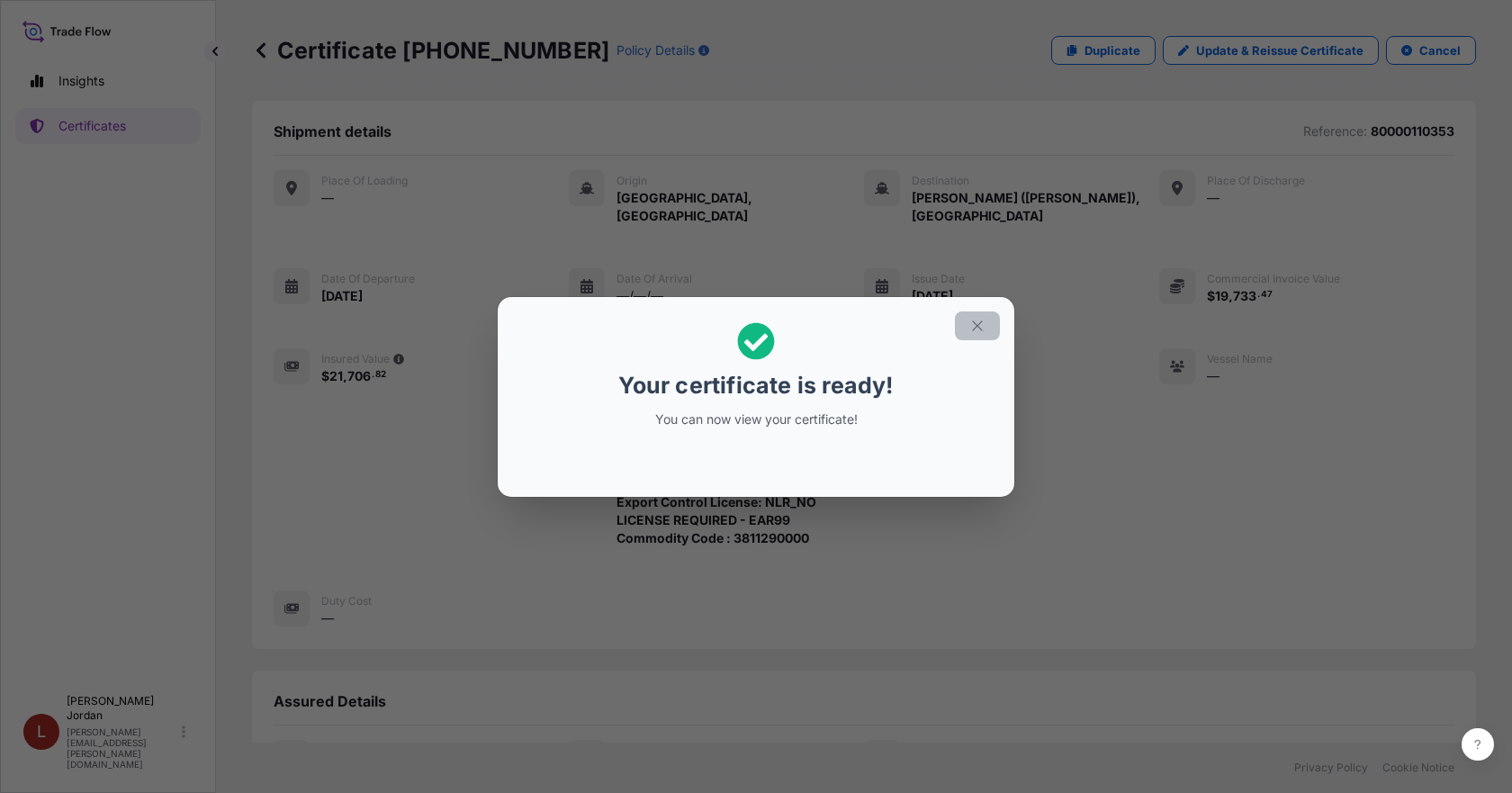
click at [978, 332] on icon "button" at bounding box center [977, 326] width 16 height 16
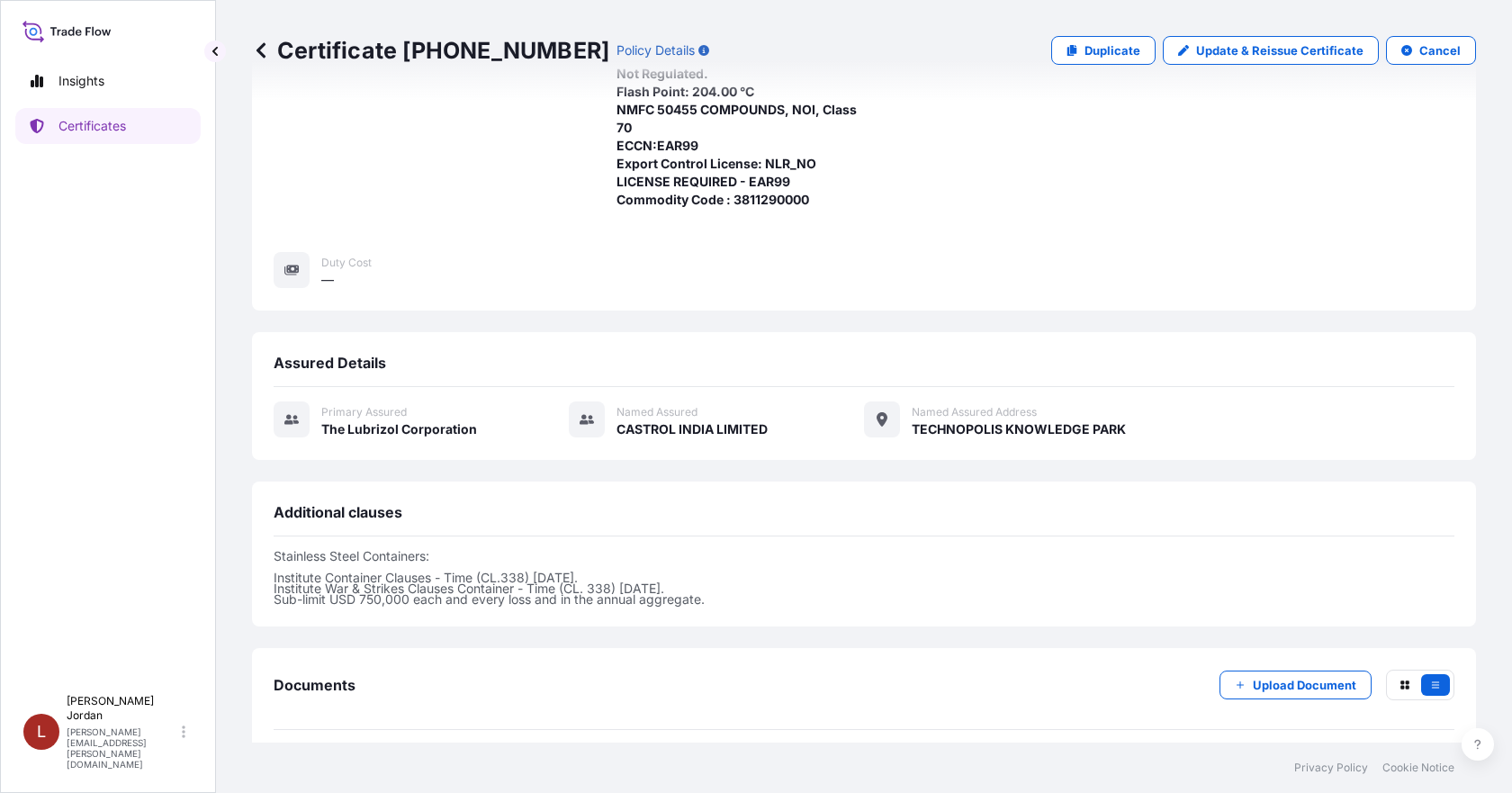
scroll to position [394, 0]
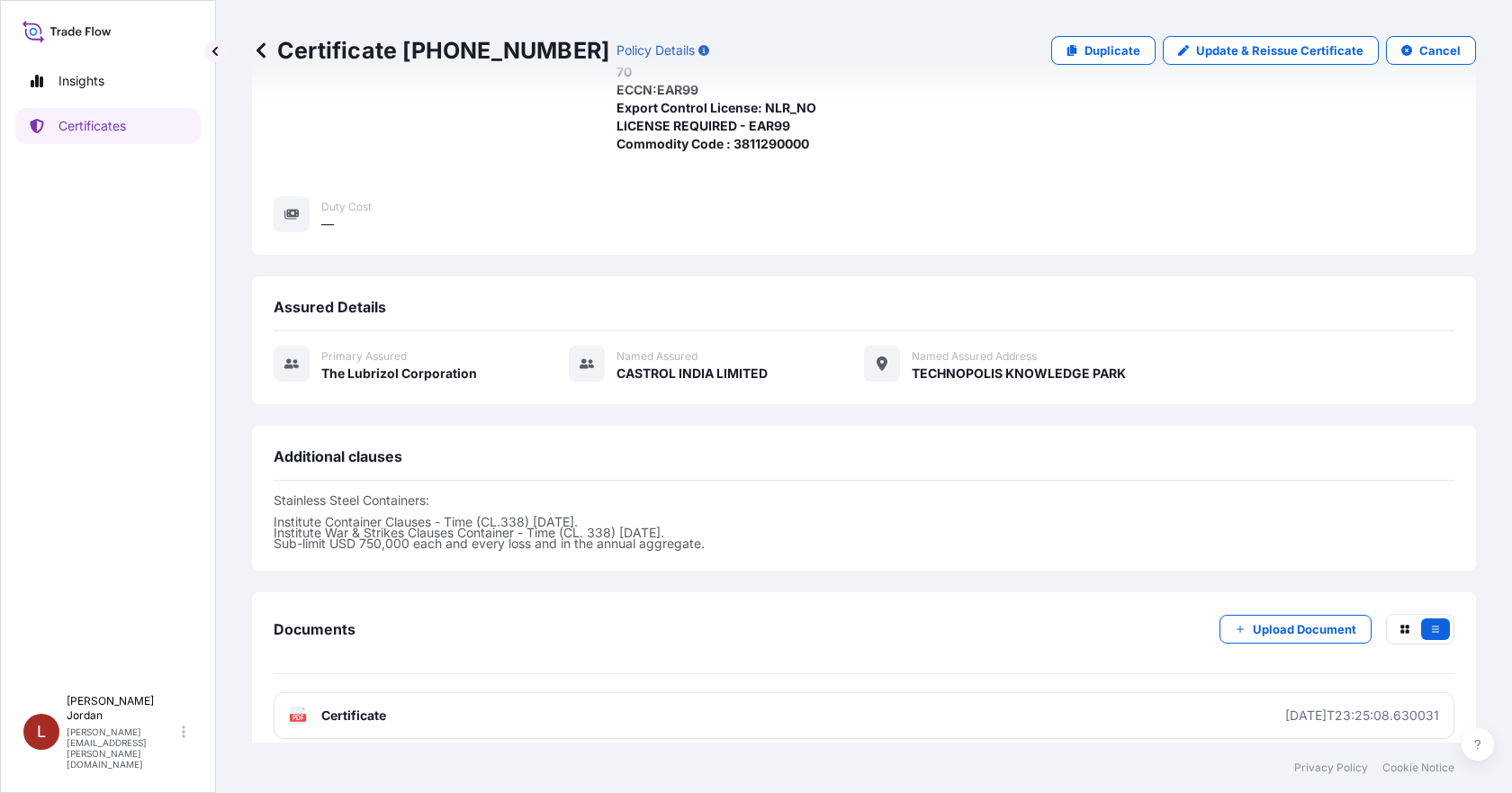
click at [1032, 724] on div "Documents Upload Document PDF Certificate 2025-09-16T23:25:08.630031" at bounding box center [864, 676] width 1224 height 169
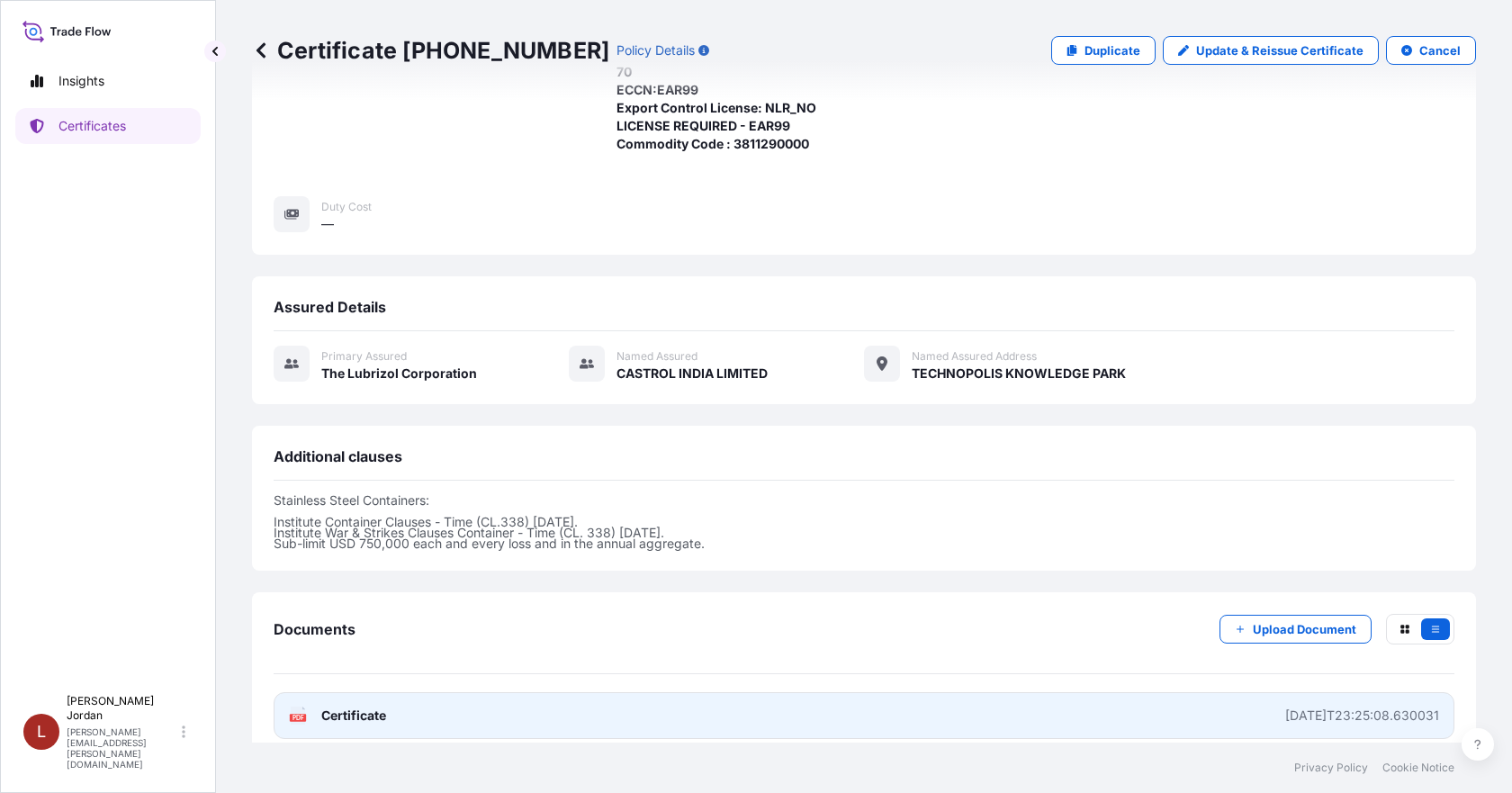
click at [1055, 707] on link "PDF Certificate 2025-09-16T23:25:08.630031" at bounding box center [864, 715] width 1180 height 46
